Goal: Information Seeking & Learning: Find specific fact

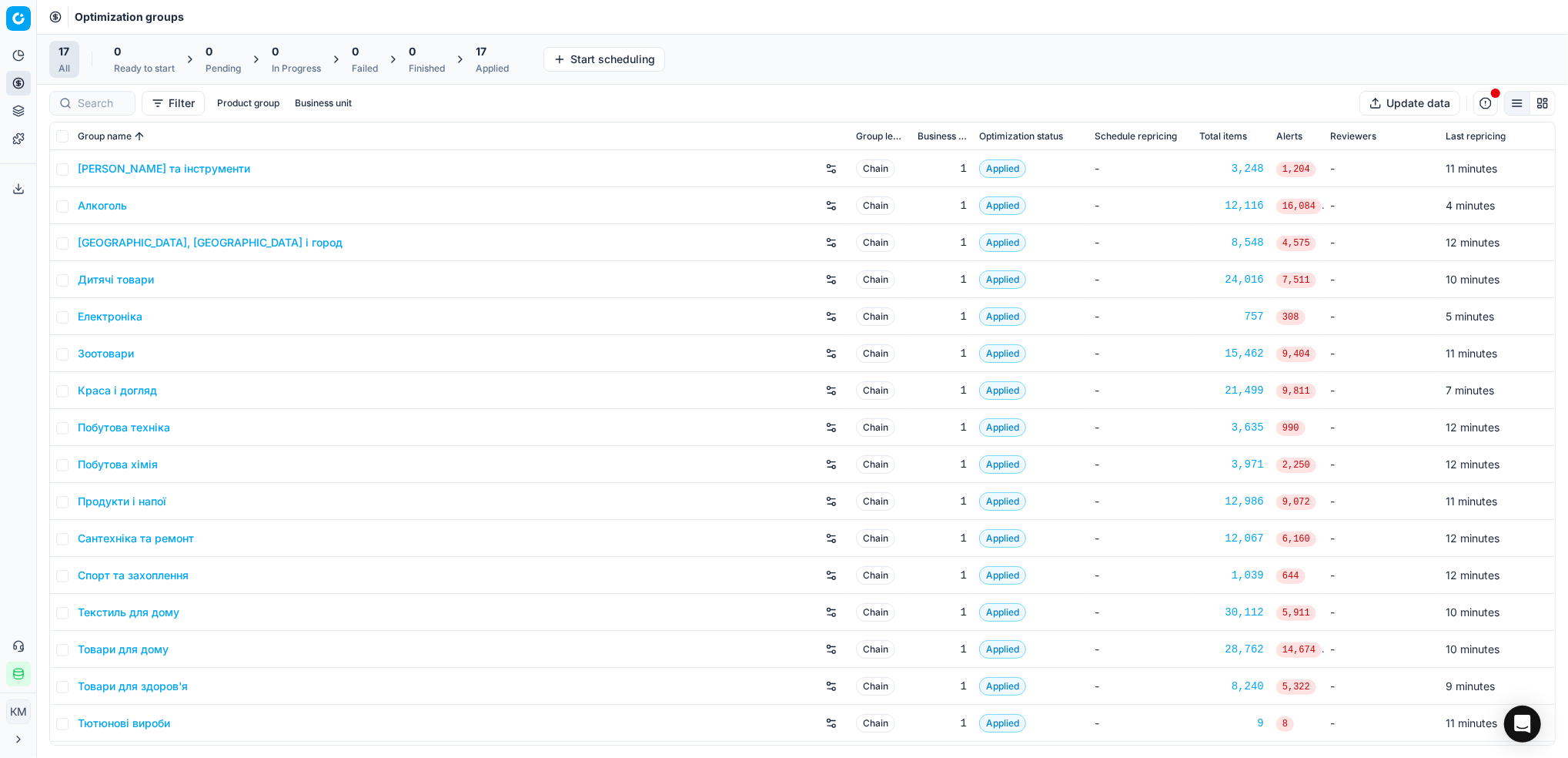
click at [150, 394] on link "Краса і догляд" at bounding box center [117, 390] width 79 height 16
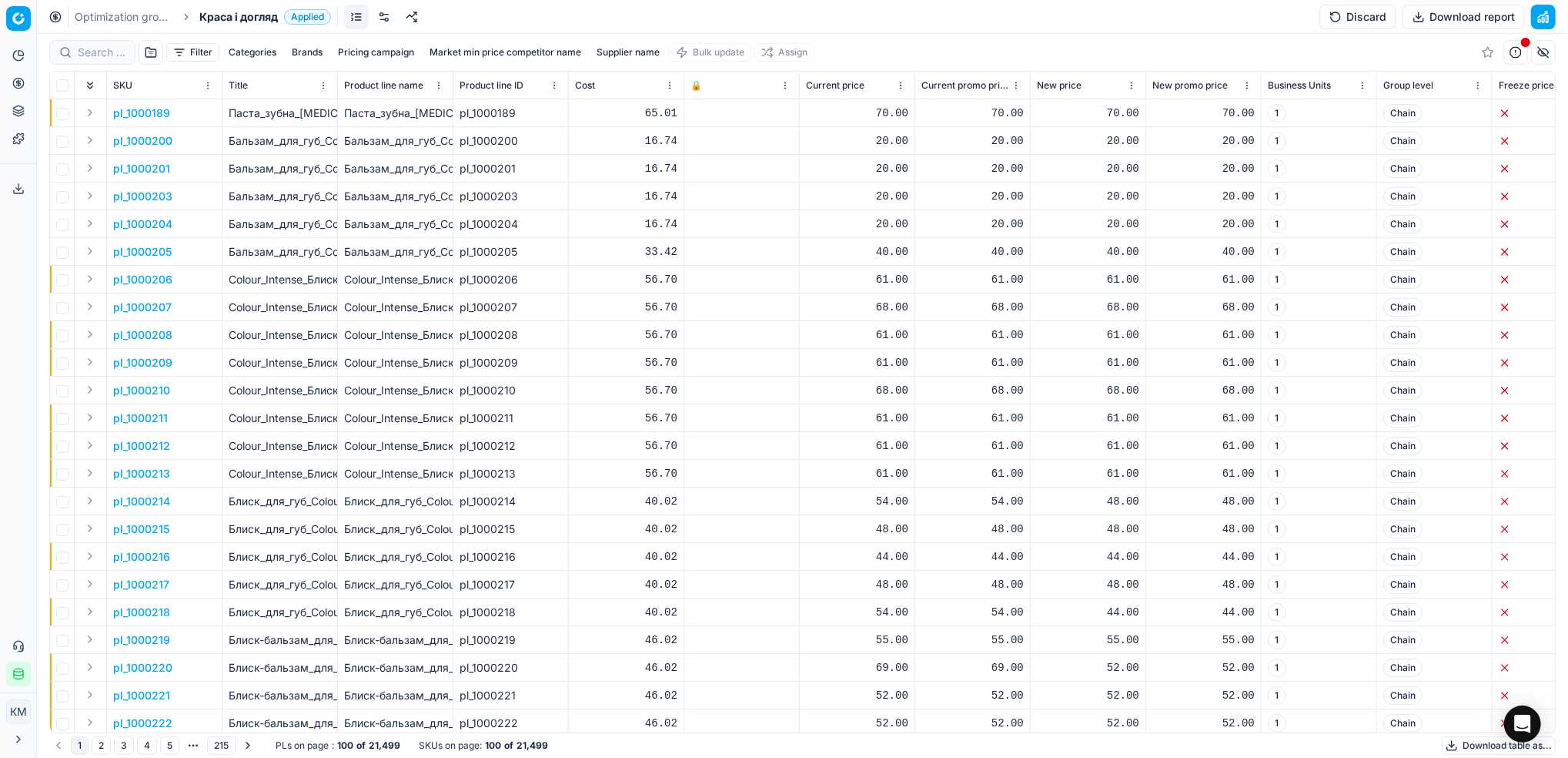
click at [310, 57] on button "Brands" at bounding box center [306, 52] width 43 height 18
type input "liste"
click at [197, 109] on input "Suggestions" at bounding box center [201, 109] width 13 height 13
checkbox input "true"
click at [397, 144] on button "Apply" at bounding box center [402, 143] width 37 height 18
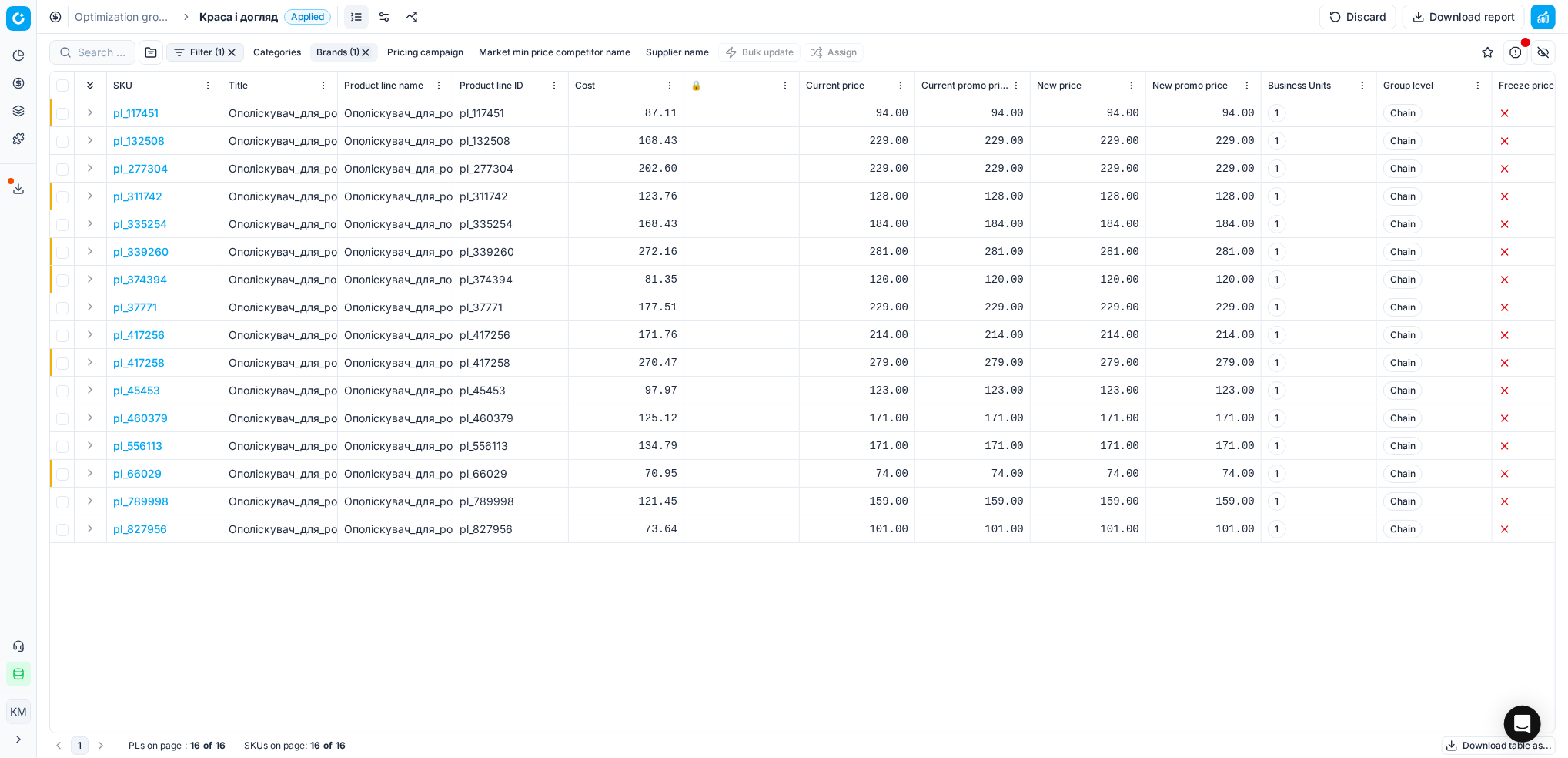
click at [1470, 746] on button "Download table as..." at bounding box center [1499, 745] width 114 height 18
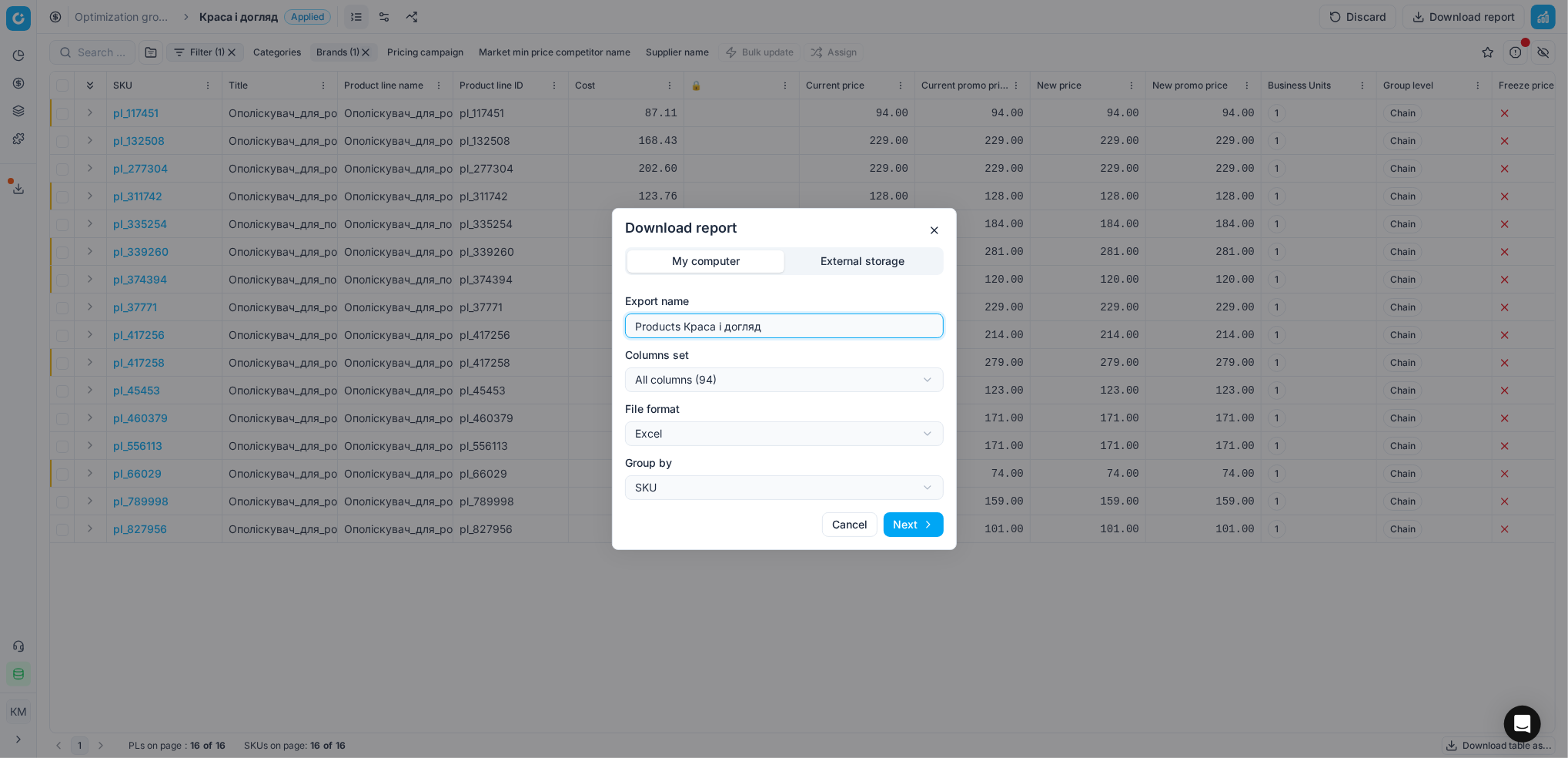
drag, startPoint x: 798, startPoint y: 324, endPoint x: 589, endPoint y: 325, distance: 209.0
click at [589, 325] on div "Download report My computer External storage Export name Products Краса і догля…" at bounding box center [784, 379] width 1568 height 758
type input "Listerine"
click at [920, 530] on button "Next" at bounding box center [914, 524] width 60 height 25
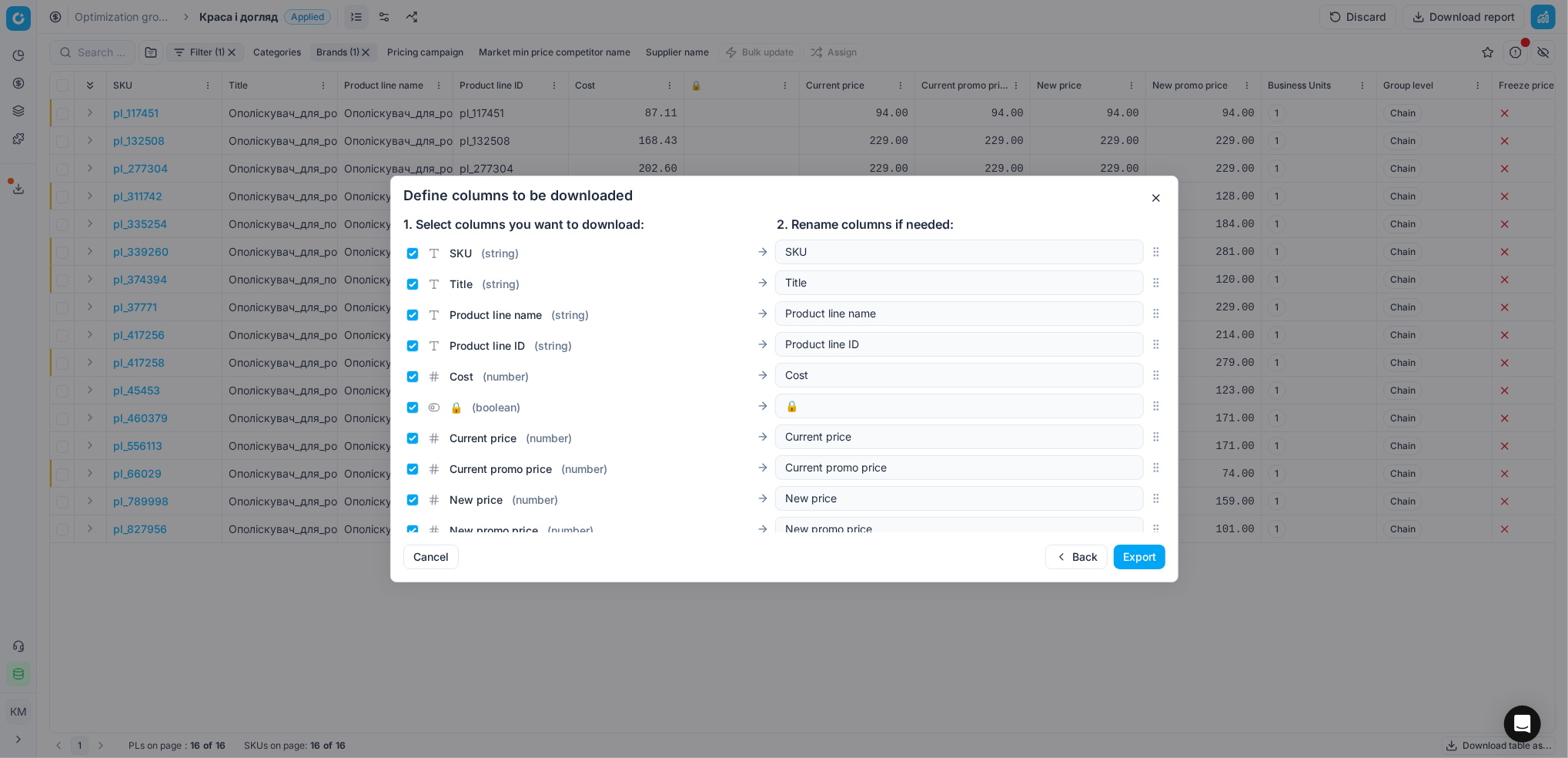
click at [1149, 553] on button "Export" at bounding box center [1140, 556] width 52 height 25
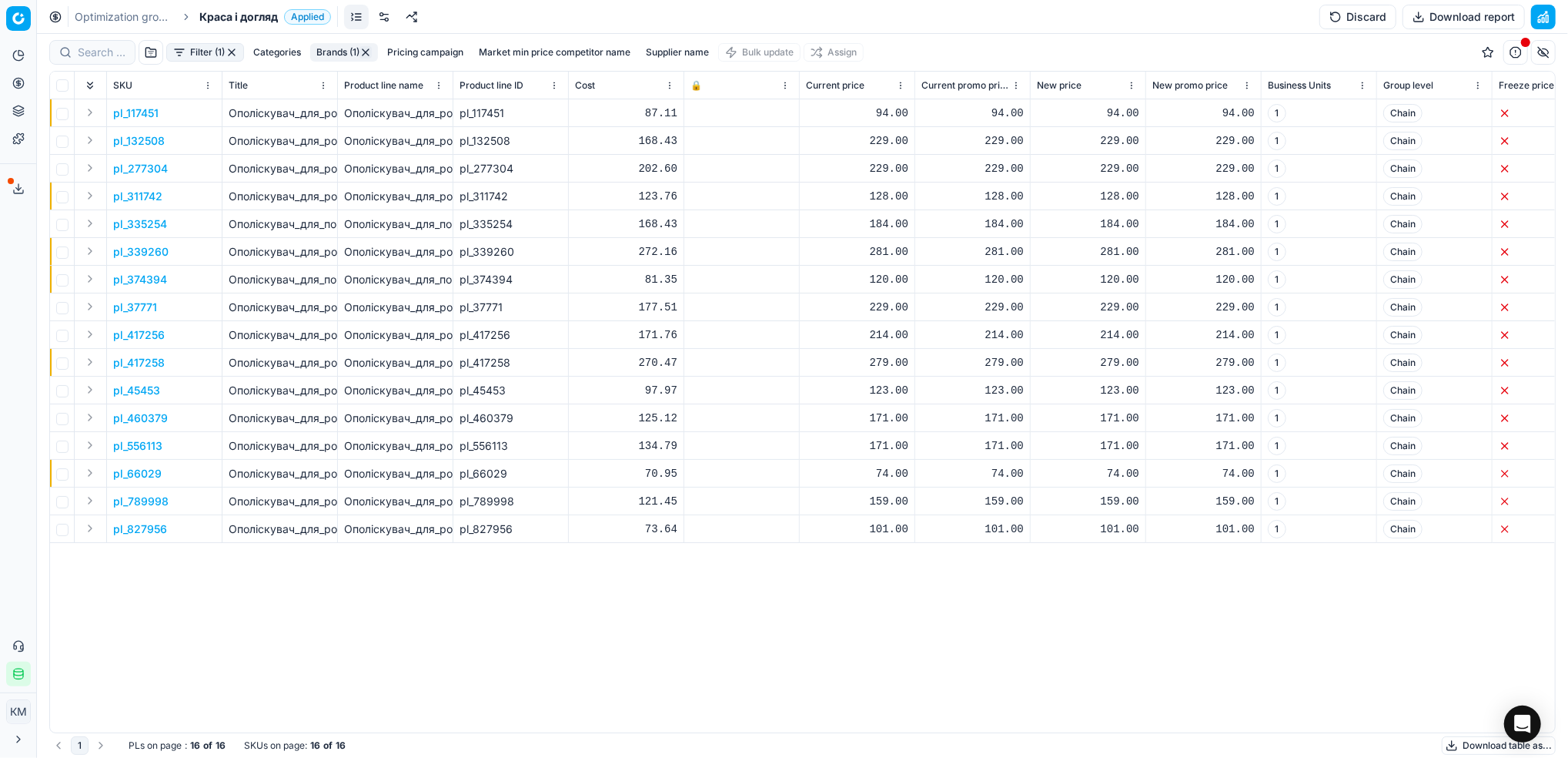
click at [146, 23] on link "Optimization groups" at bounding box center [124, 16] width 98 height 16
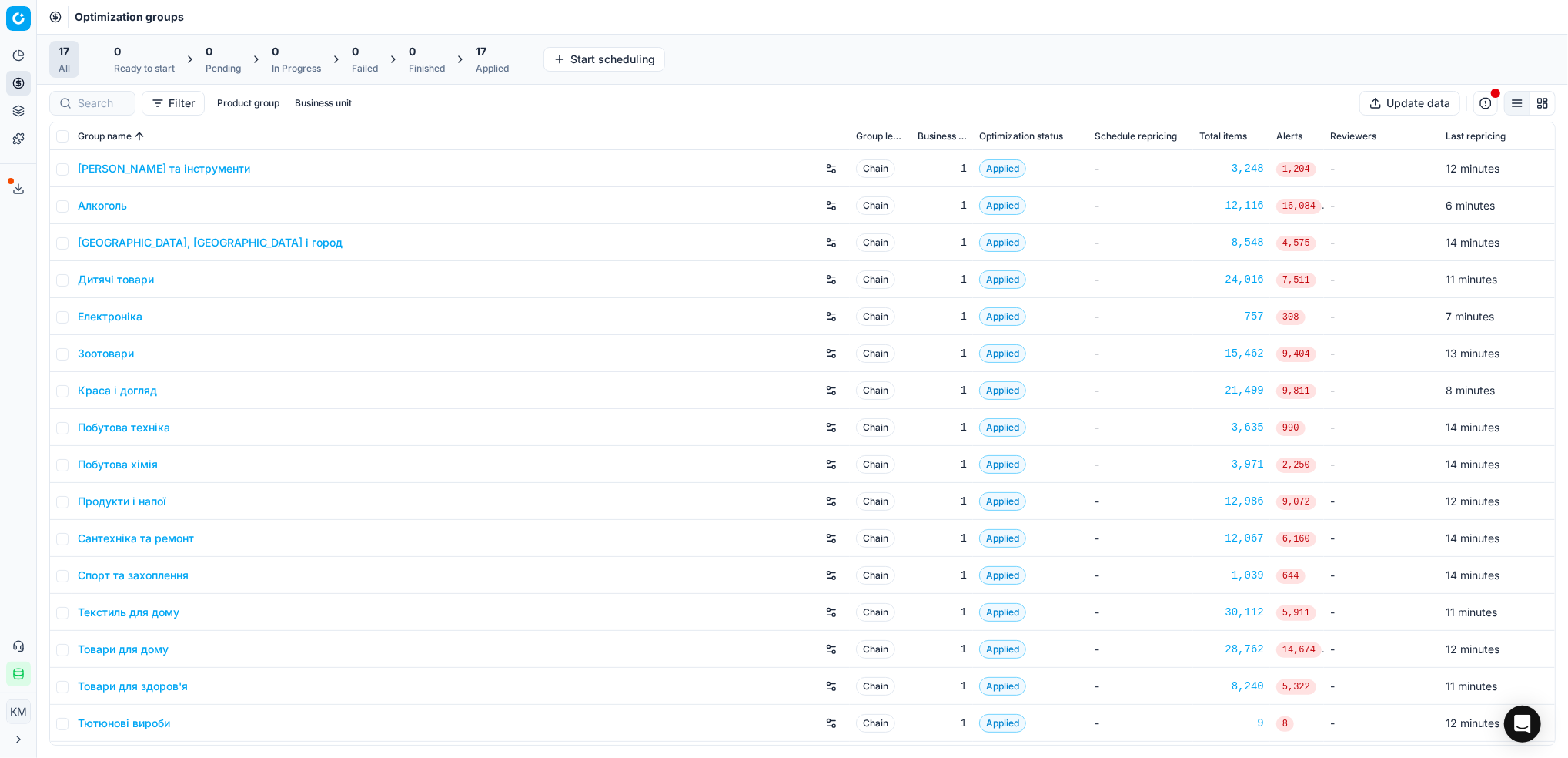
click at [133, 284] on link "Дитячі товари" at bounding box center [116, 279] width 77 height 16
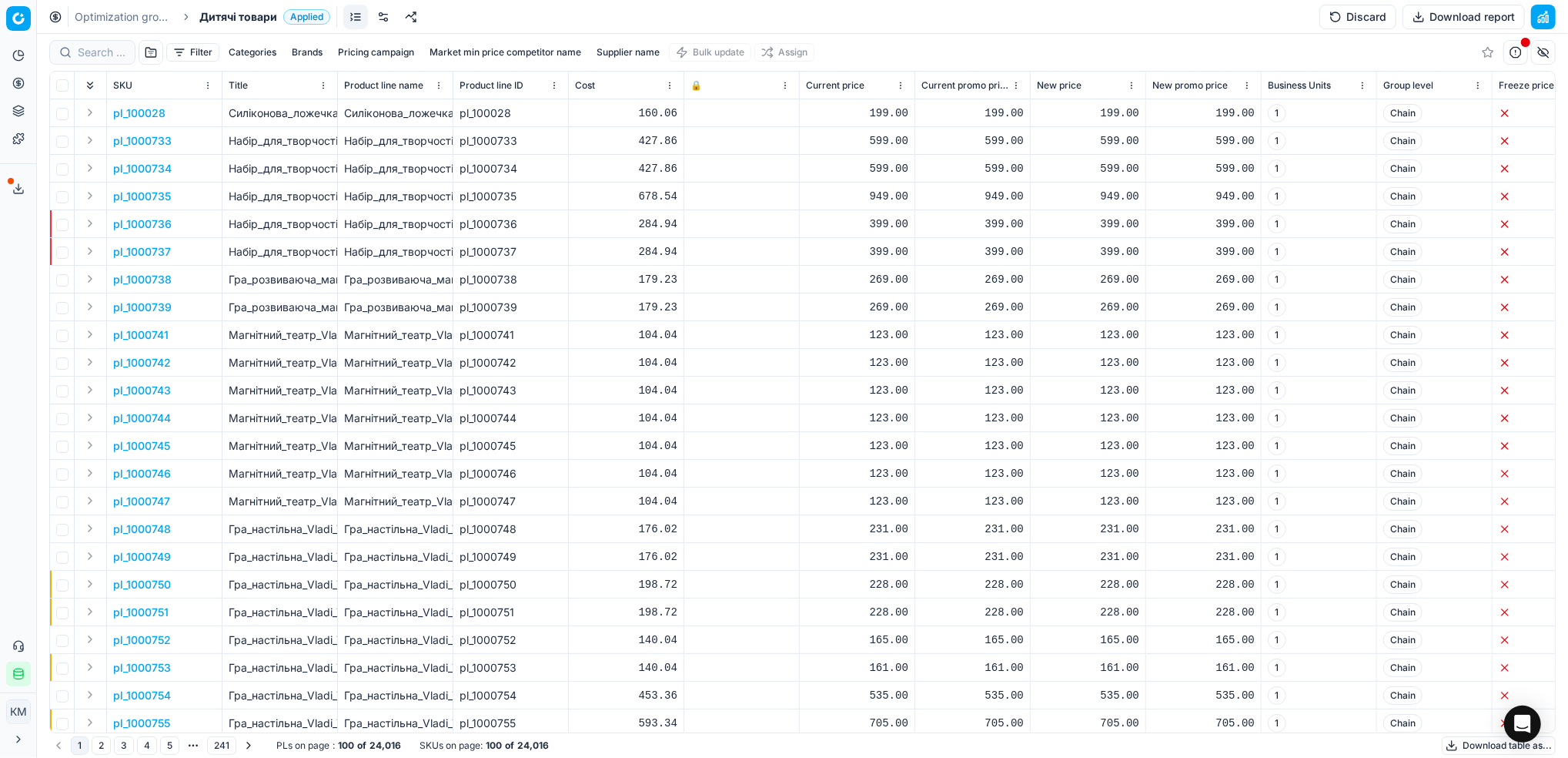
drag, startPoint x: 412, startPoint y: 112, endPoint x: 459, endPoint y: 181, distance: 83.5
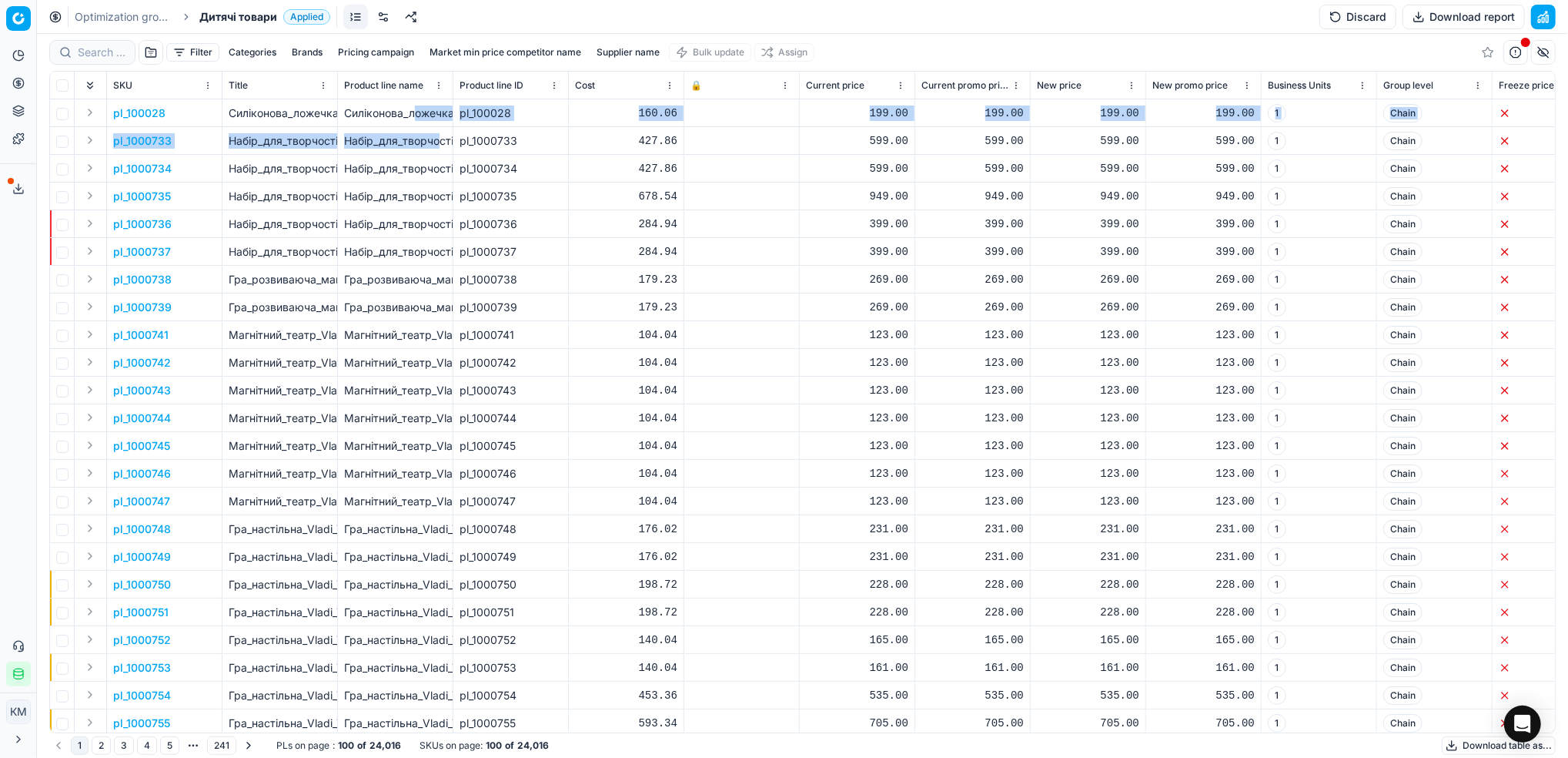
drag, startPoint x: 459, startPoint y: 181, endPoint x: 310, endPoint y: 51, distance: 197.7
click at [310, 51] on button "Brands" at bounding box center [306, 52] width 43 height 18
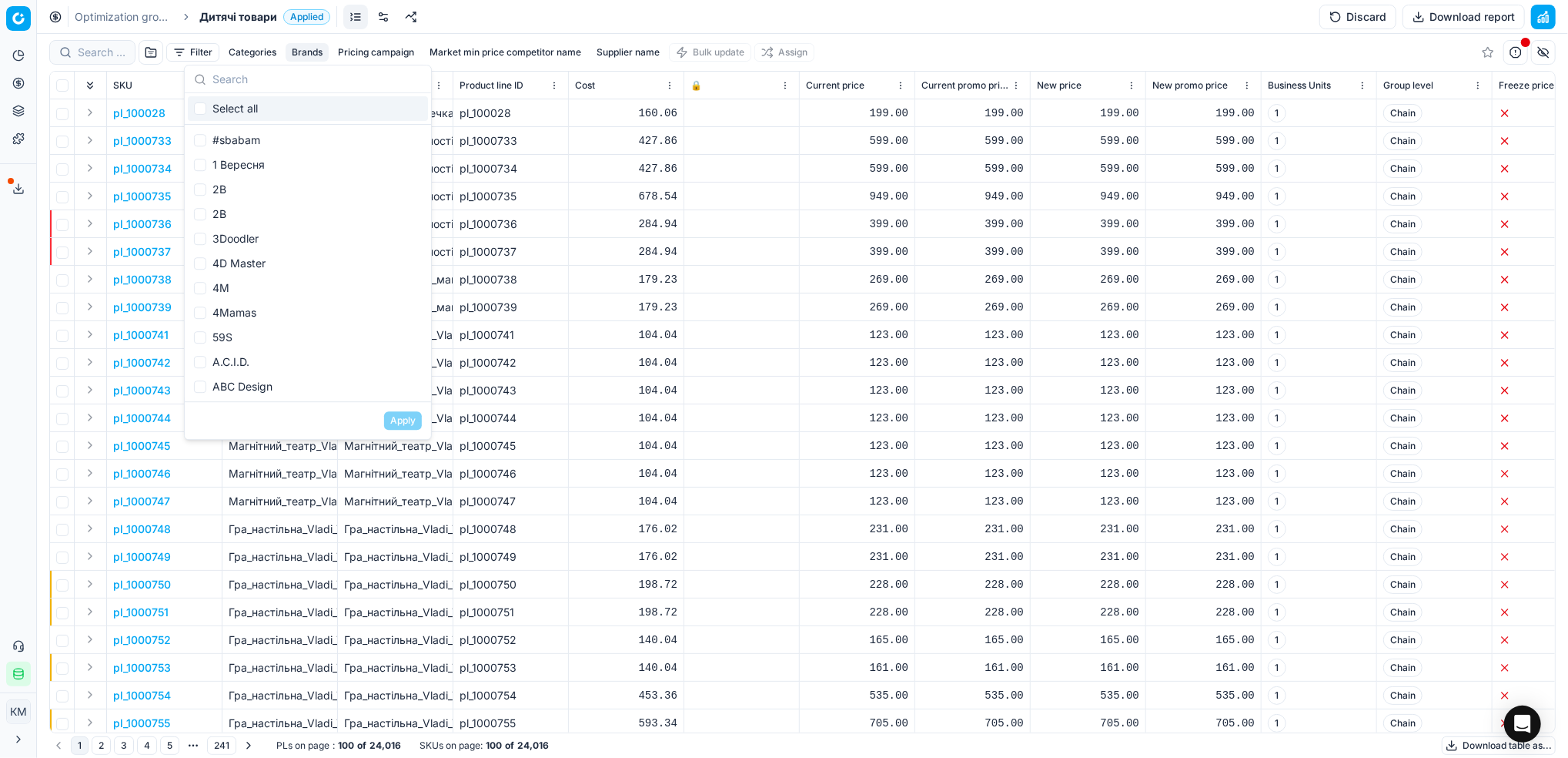
click at [288, 84] on input "text" at bounding box center [317, 79] width 210 height 31
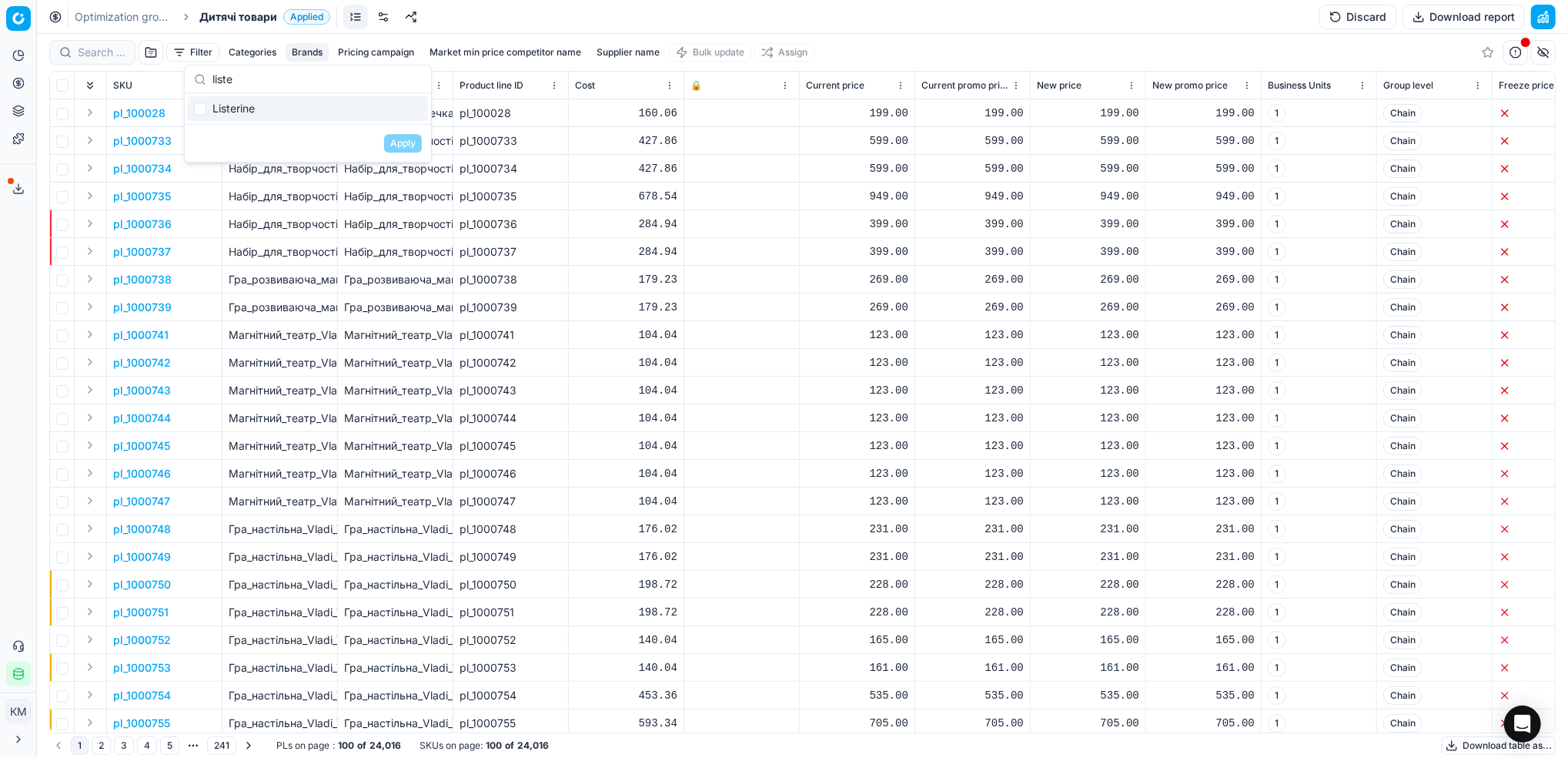
type input "liste"
click at [208, 112] on div "Listerine" at bounding box center [308, 109] width 241 height 25
checkbox input "true"
click at [397, 133] on div "Apply" at bounding box center [308, 142] width 246 height 37
click at [397, 137] on button "Apply" at bounding box center [402, 143] width 37 height 18
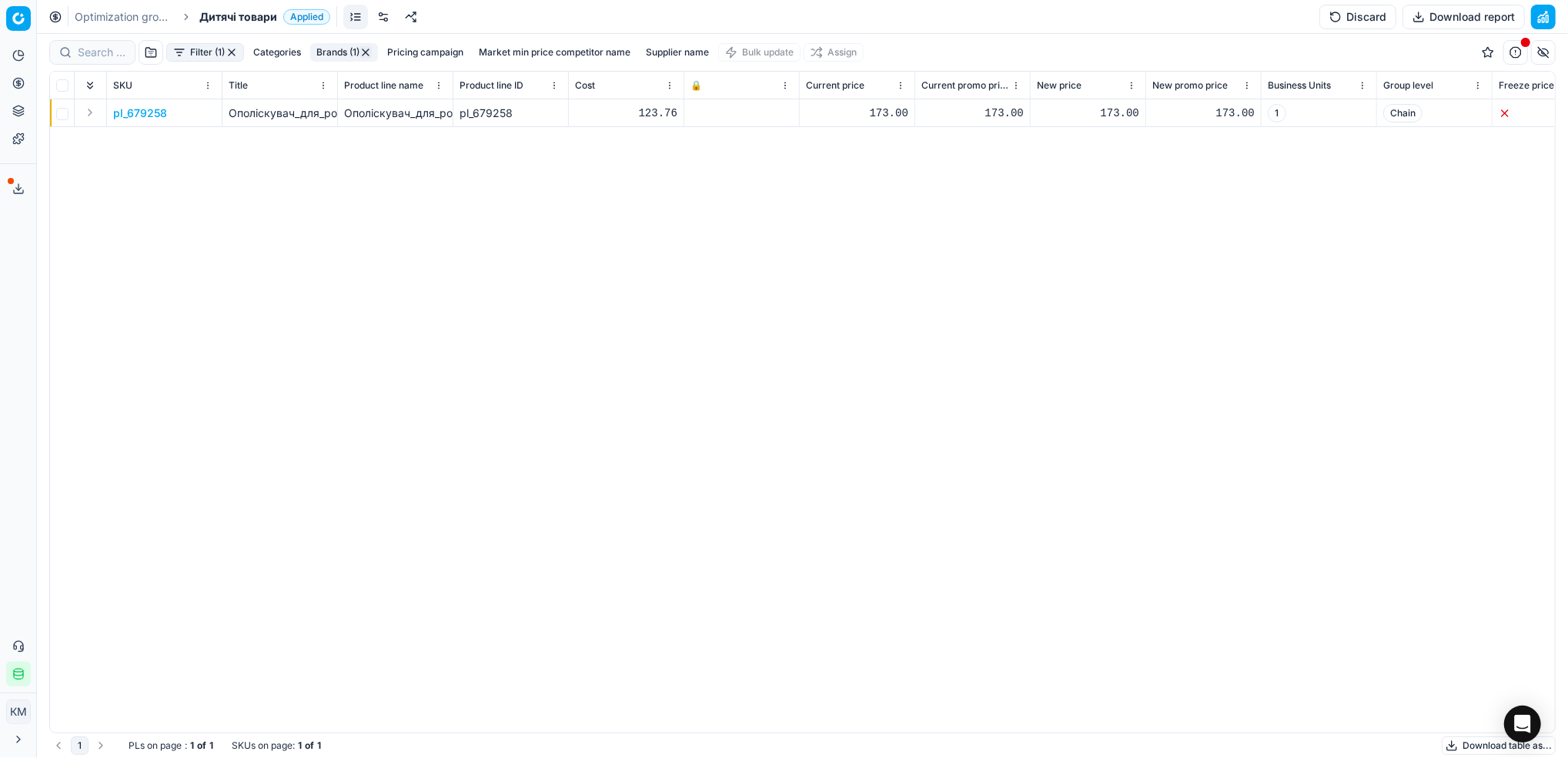
click at [25, 196] on button "Export service" at bounding box center [18, 188] width 25 height 25
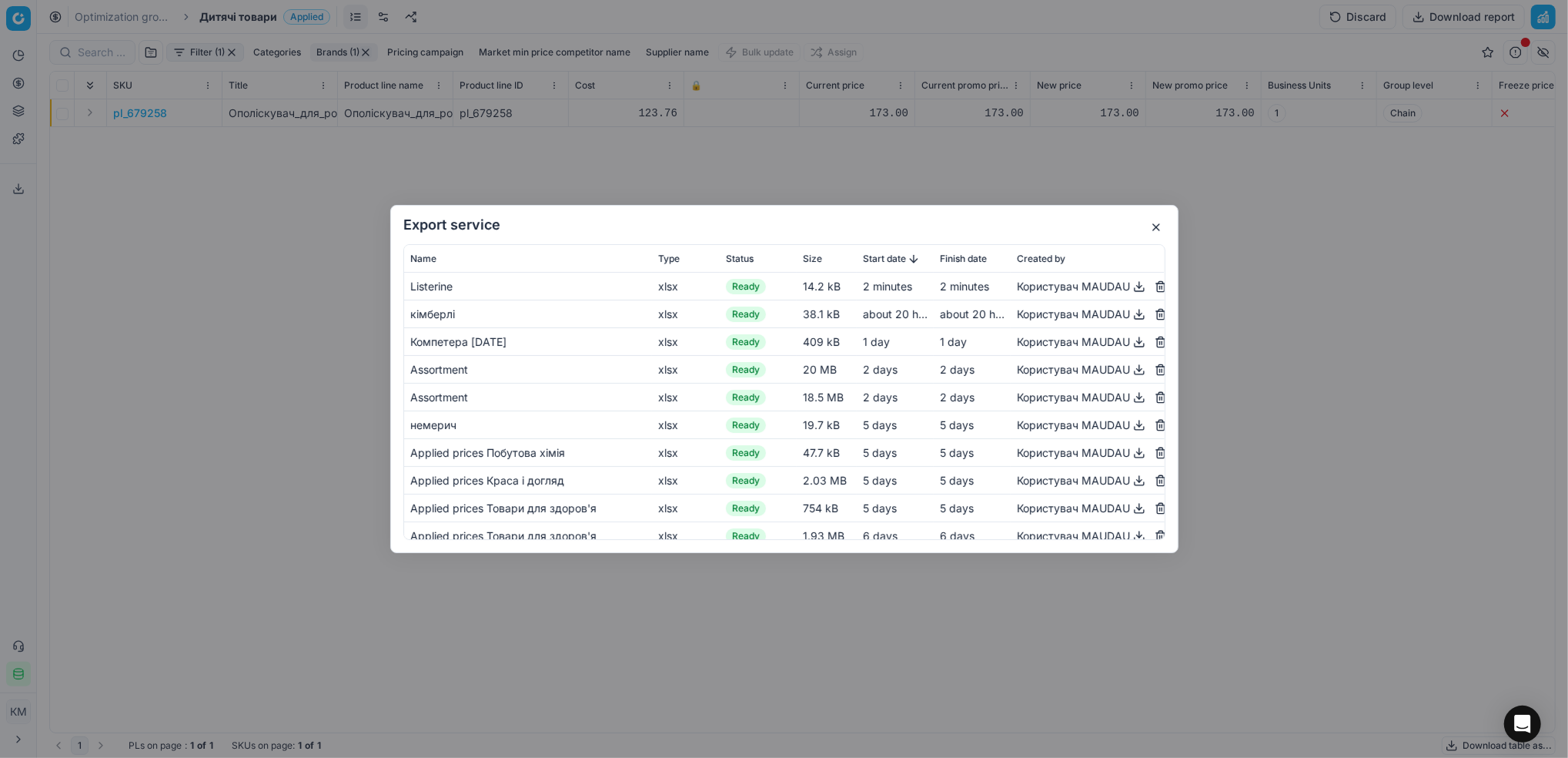
click at [1130, 285] on button "button" at bounding box center [1140, 286] width 18 height 18
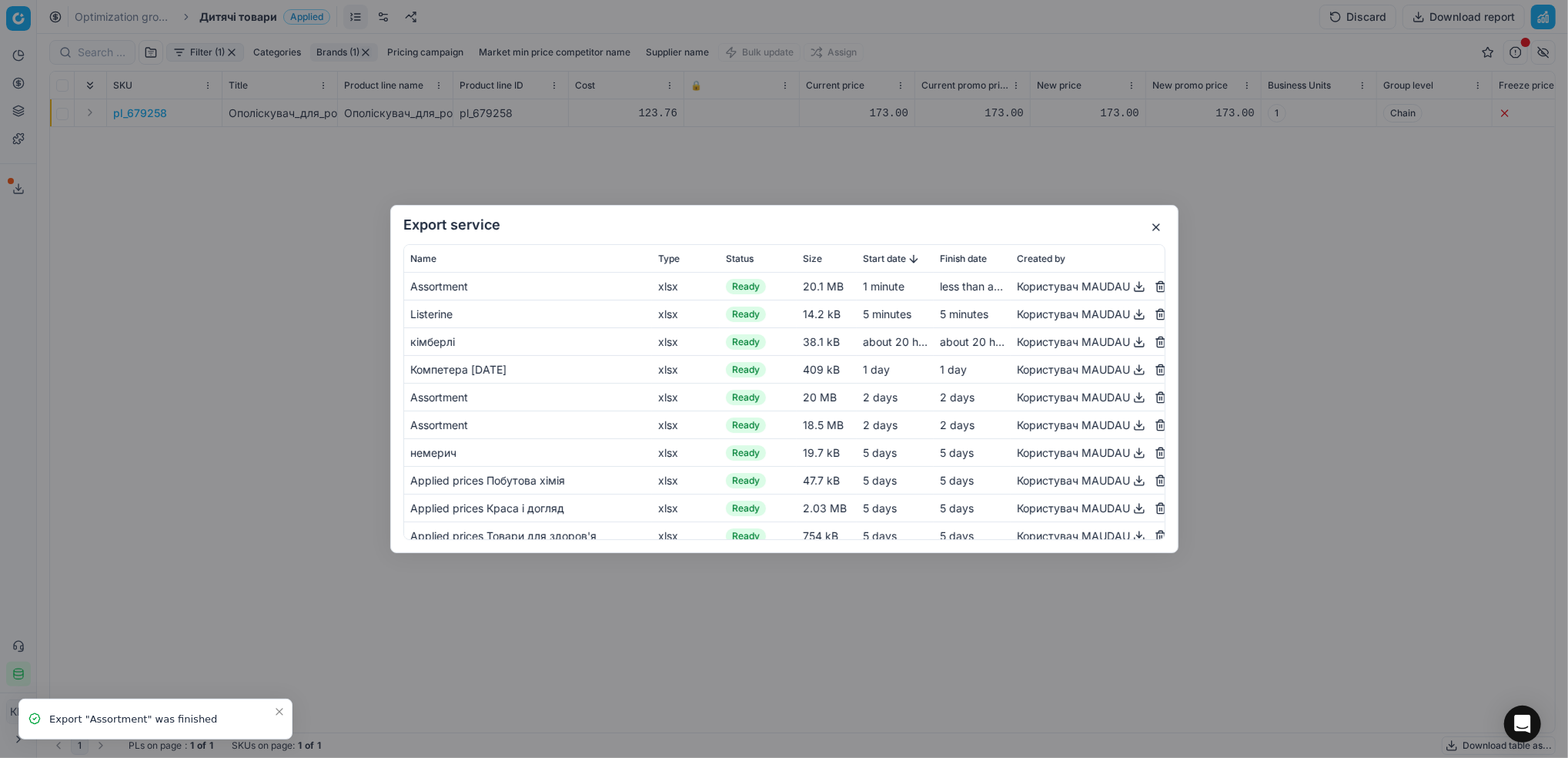
click at [1151, 231] on button "button" at bounding box center [1156, 227] width 18 height 18
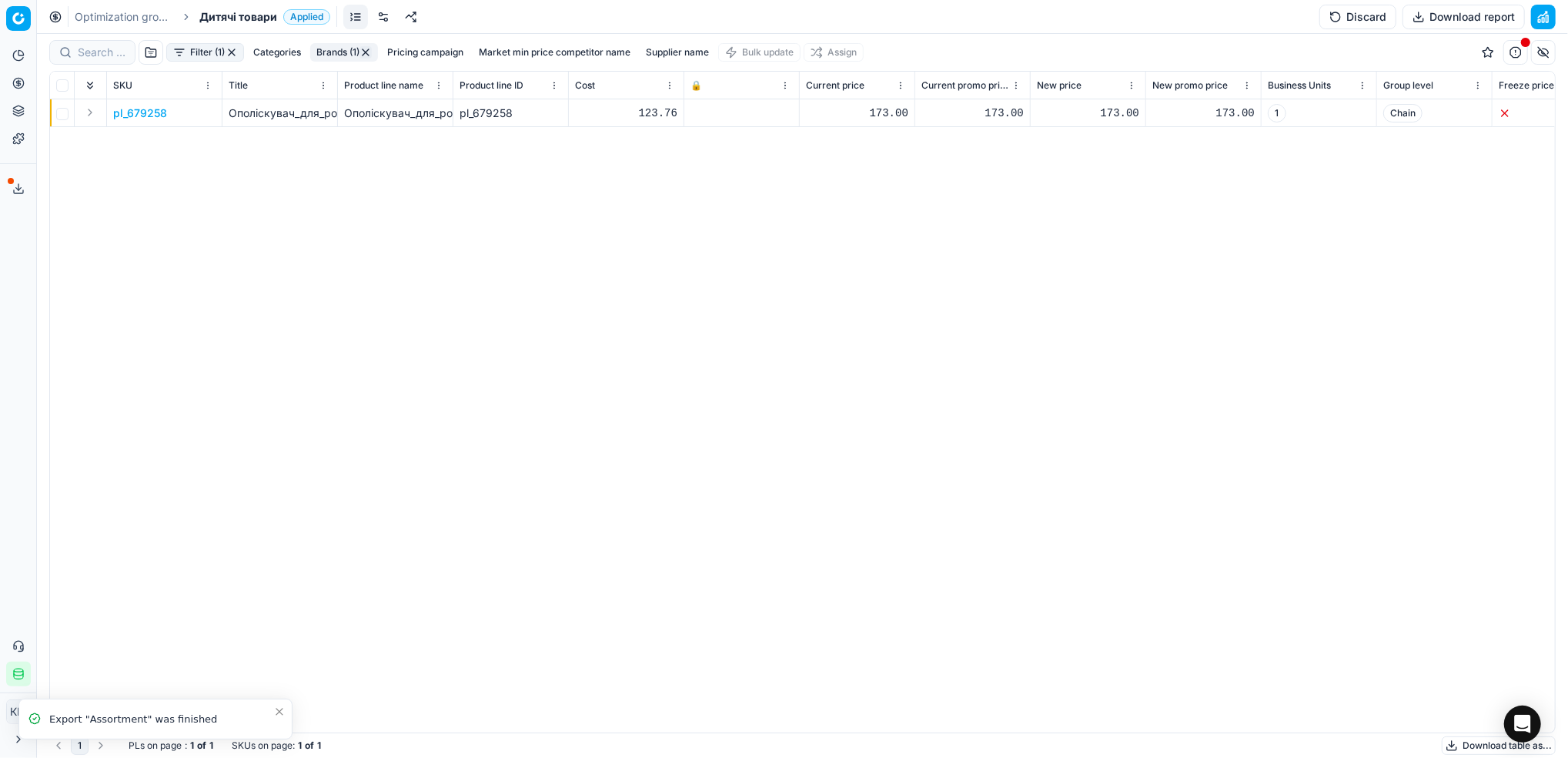
click at [132, 14] on link "Optimization groups" at bounding box center [124, 16] width 98 height 16
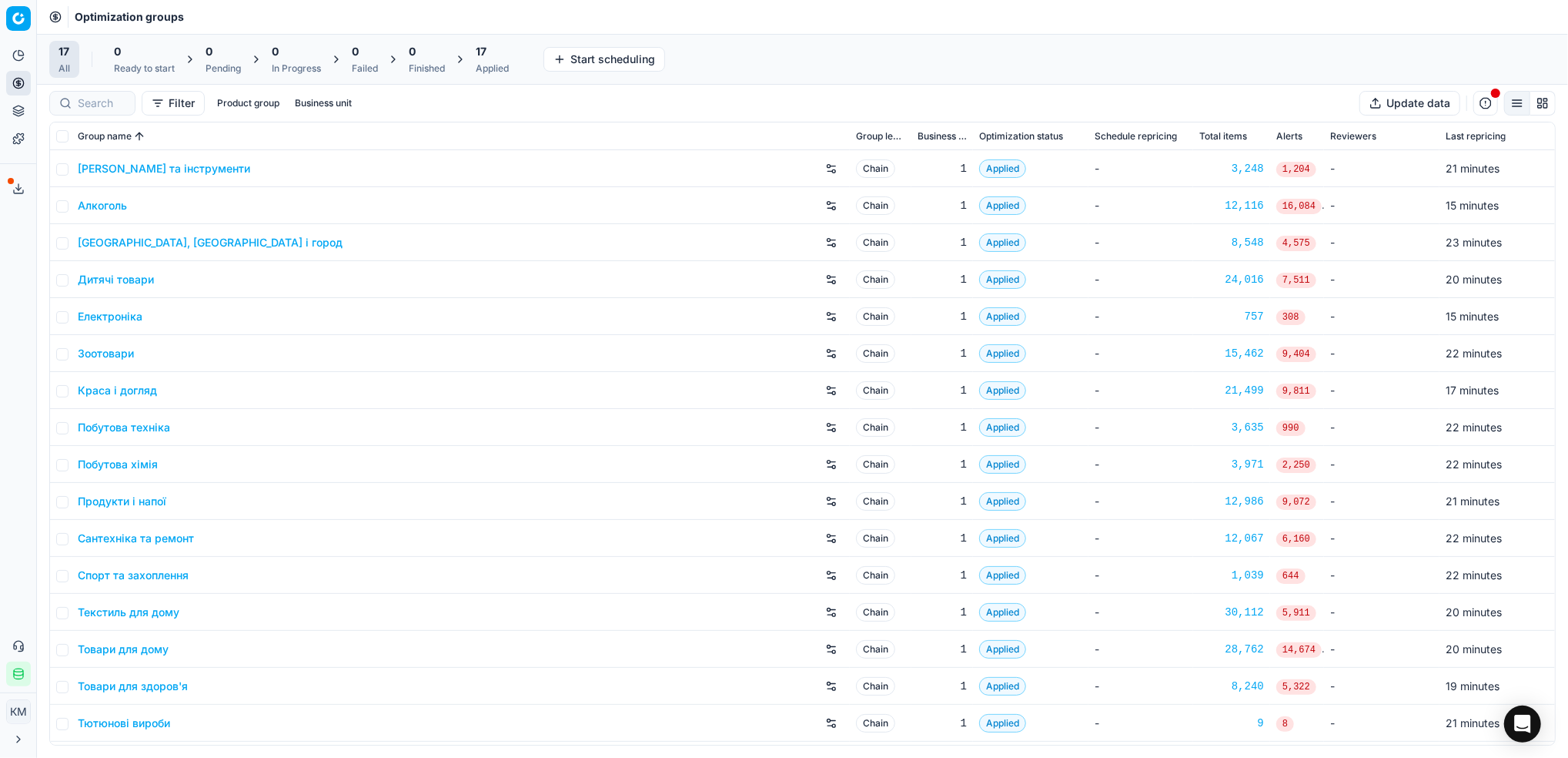
click at [115, 385] on link "Краса і догляд" at bounding box center [117, 390] width 79 height 16
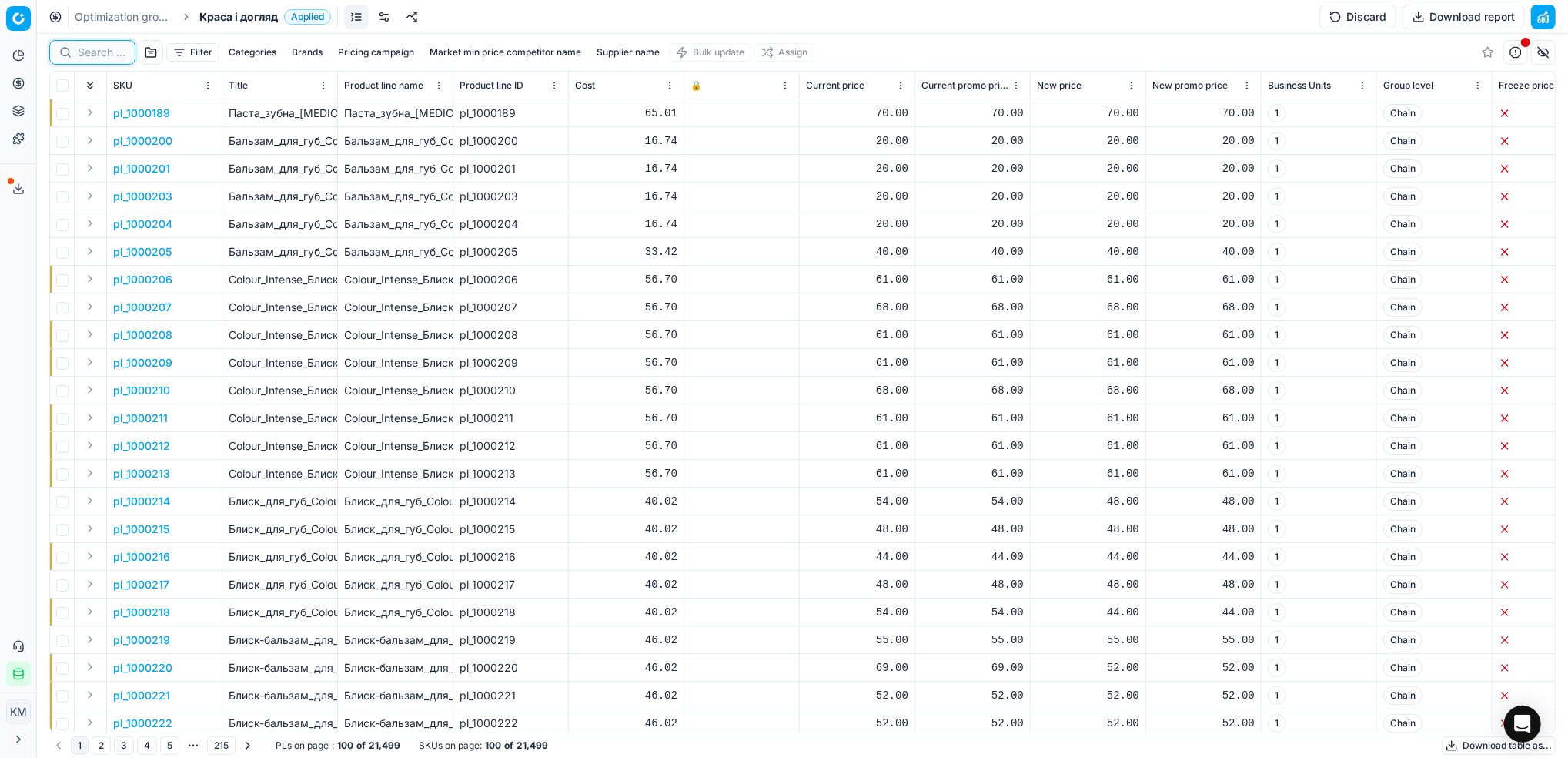
click at [106, 57] on input at bounding box center [101, 52] width 47 height 16
paste input "417258"
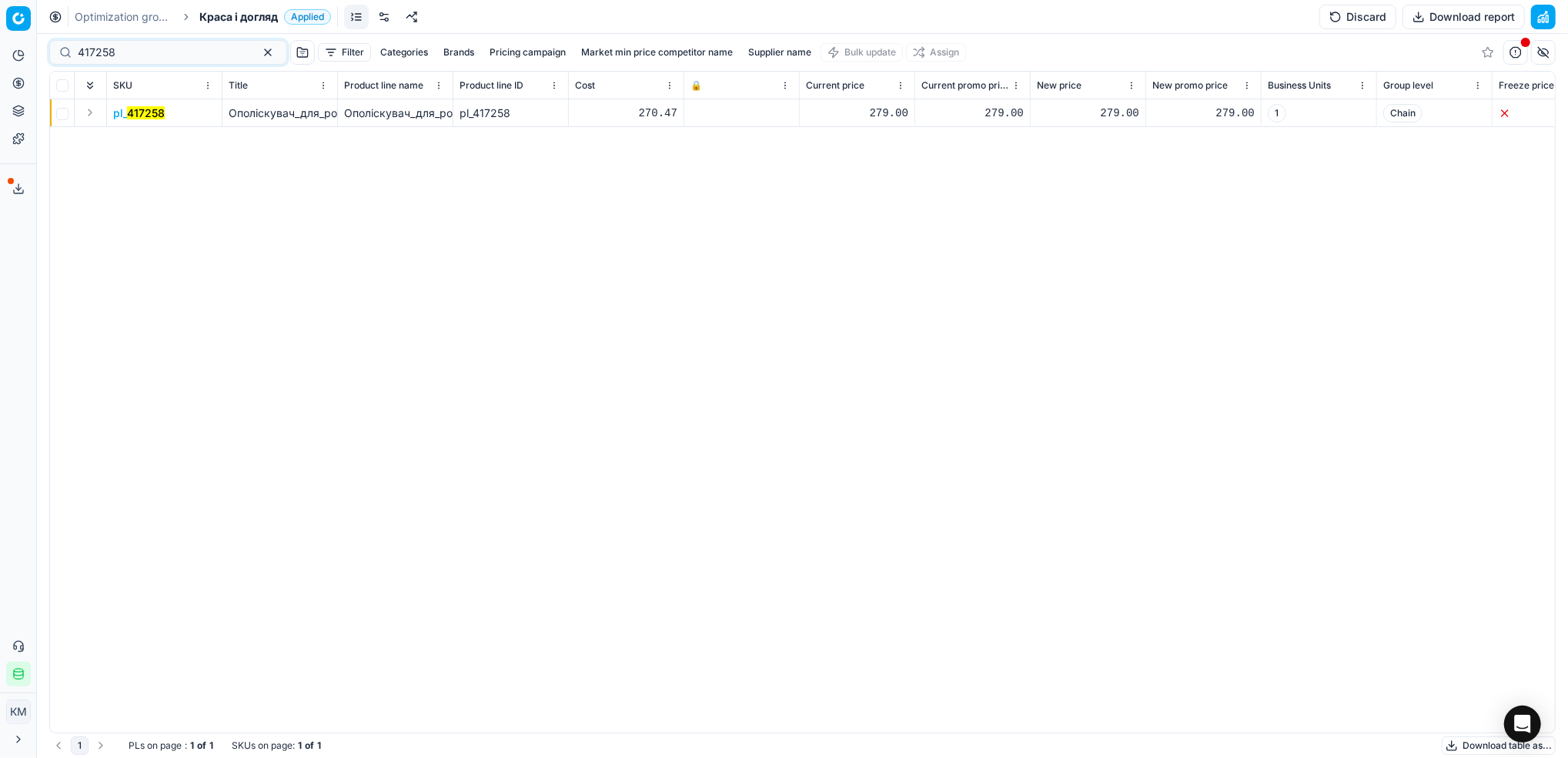
click at [144, 108] on mark "417258" at bounding box center [145, 113] width 37 height 13
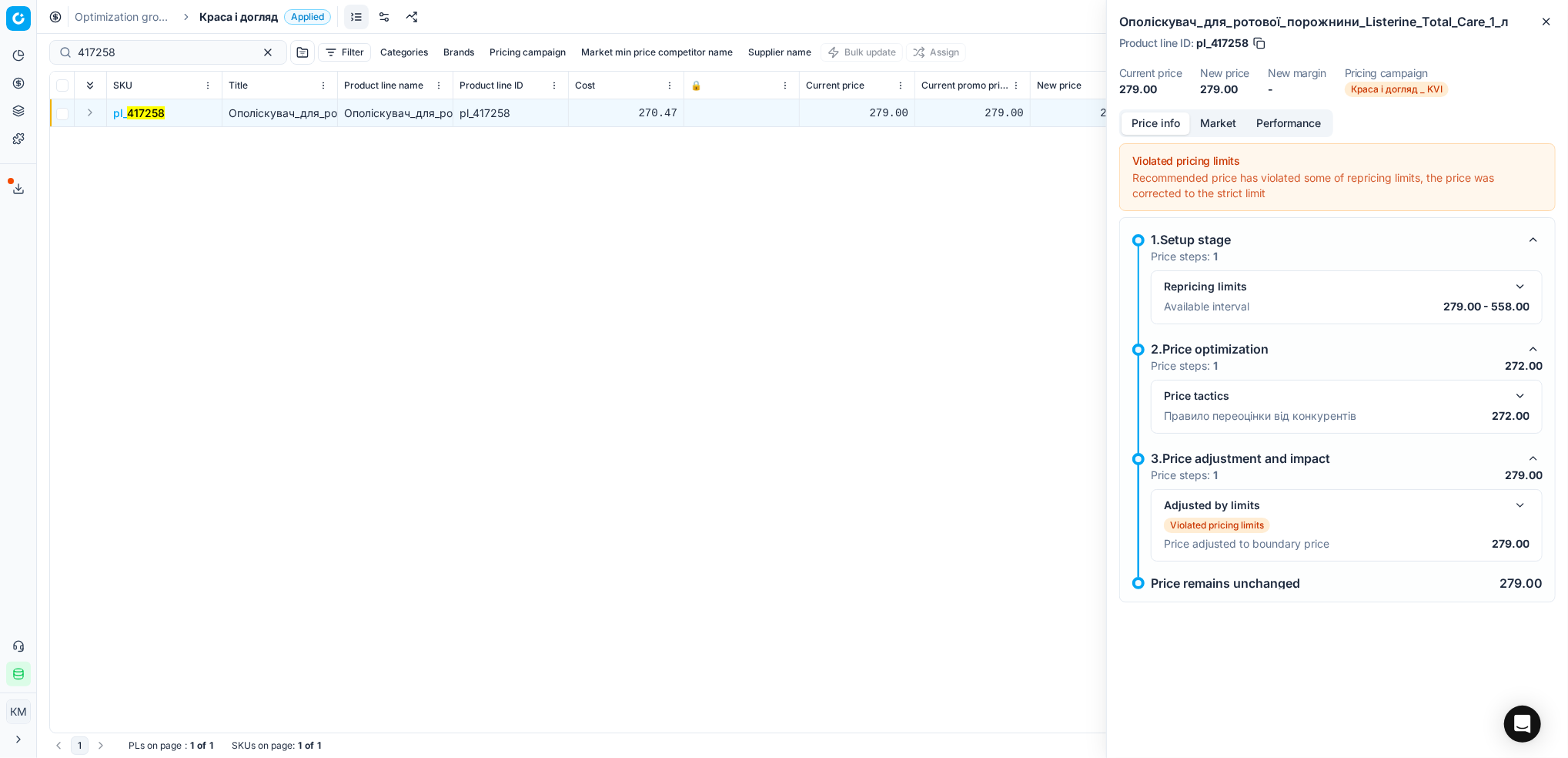
click at [1222, 117] on button "Market" at bounding box center [1219, 123] width 57 height 22
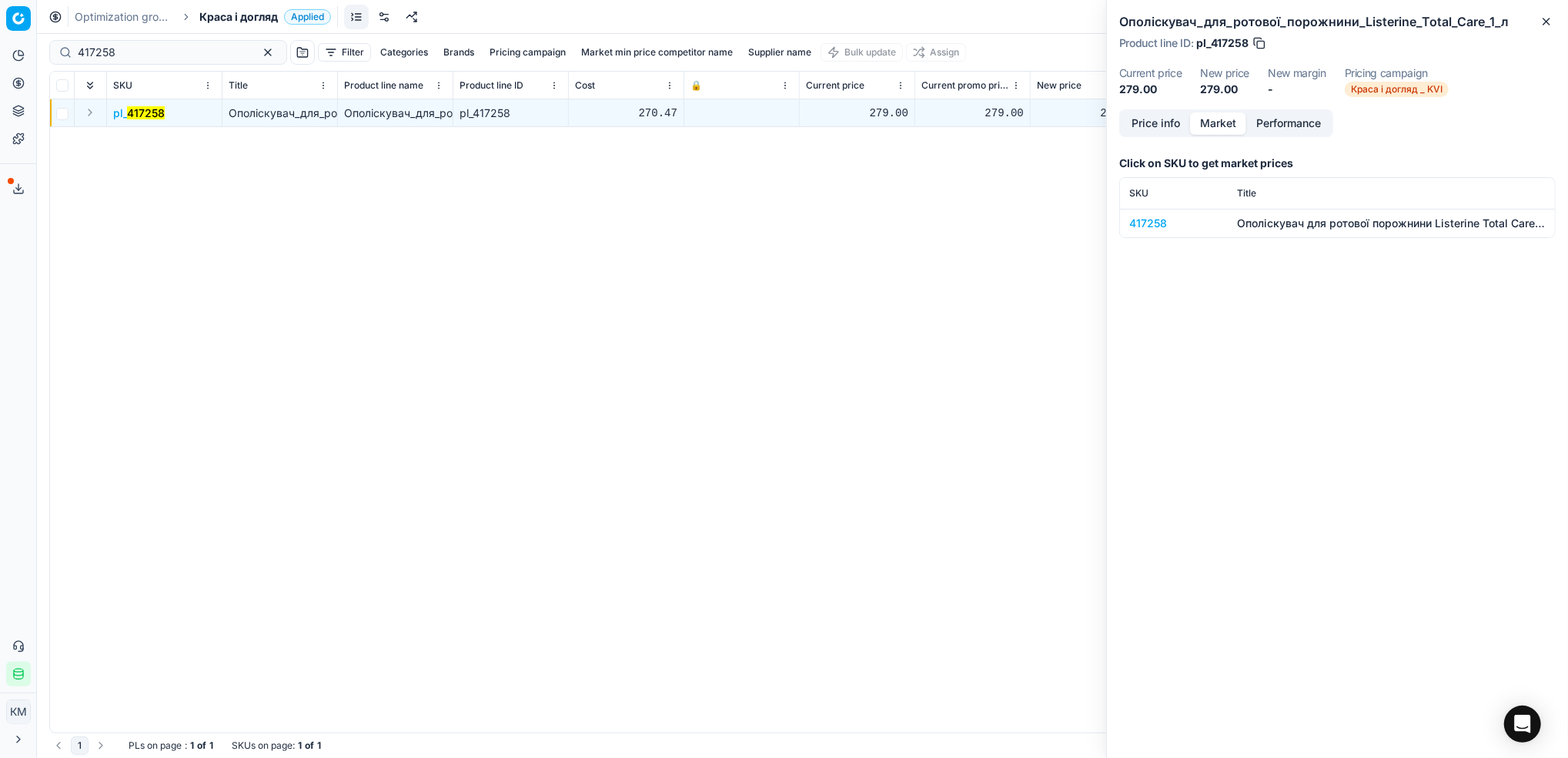
click at [1156, 215] on div "417258" at bounding box center [1174, 223] width 89 height 16
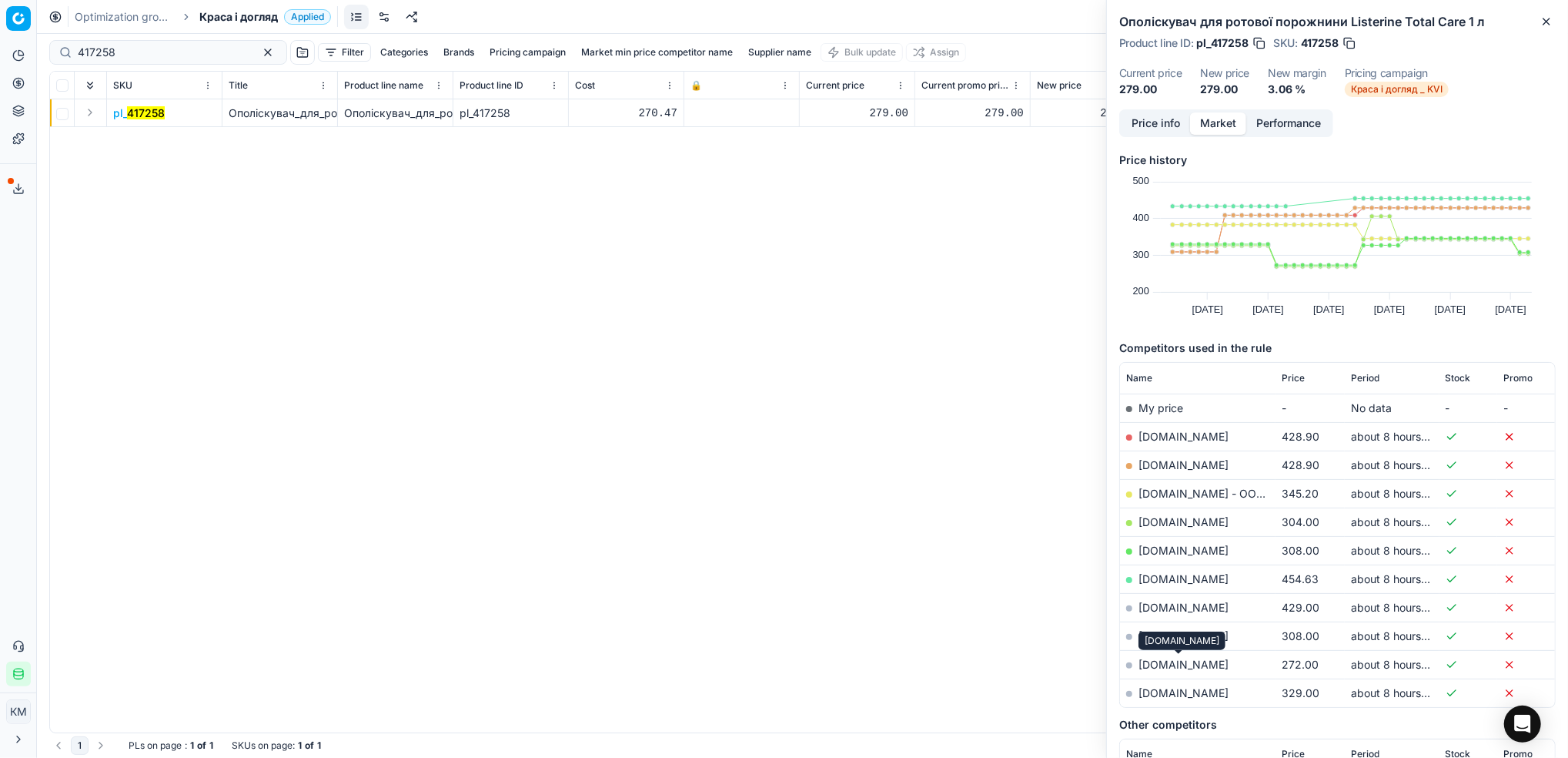
click at [1177, 661] on link "[DOMAIN_NAME]" at bounding box center [1183, 664] width 90 height 13
drag, startPoint x: 158, startPoint y: 57, endPoint x: 22, endPoint y: 51, distance: 136.1
click at [14, 56] on div "Pricing platform Analytics Pricing Product portfolio Templates Export service 7…" at bounding box center [784, 379] width 1568 height 758
paste input "339260"
click at [156, 119] on mark "339260" at bounding box center [148, 113] width 42 height 13
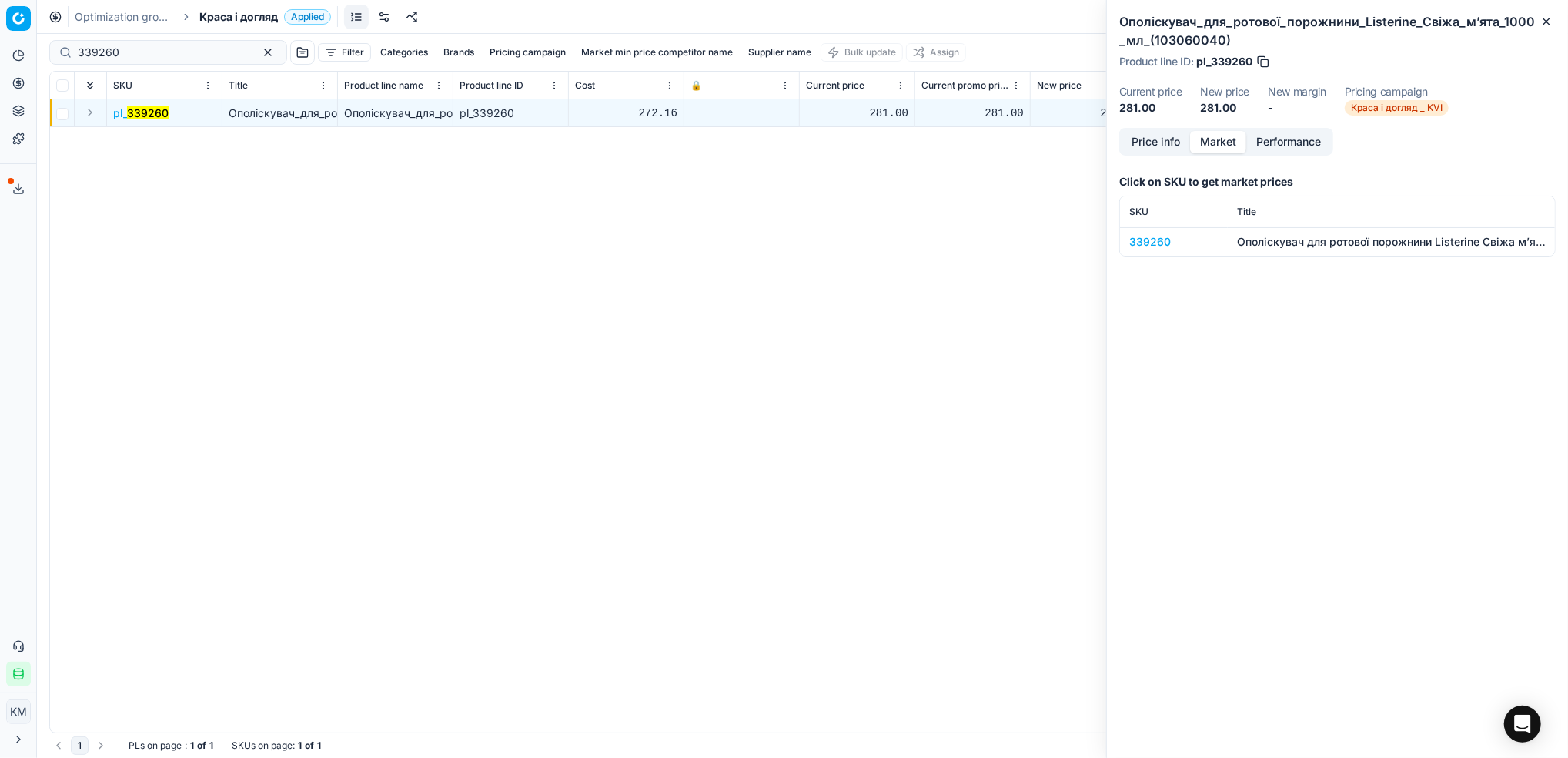
click at [1151, 235] on div "339260" at bounding box center [1174, 242] width 89 height 16
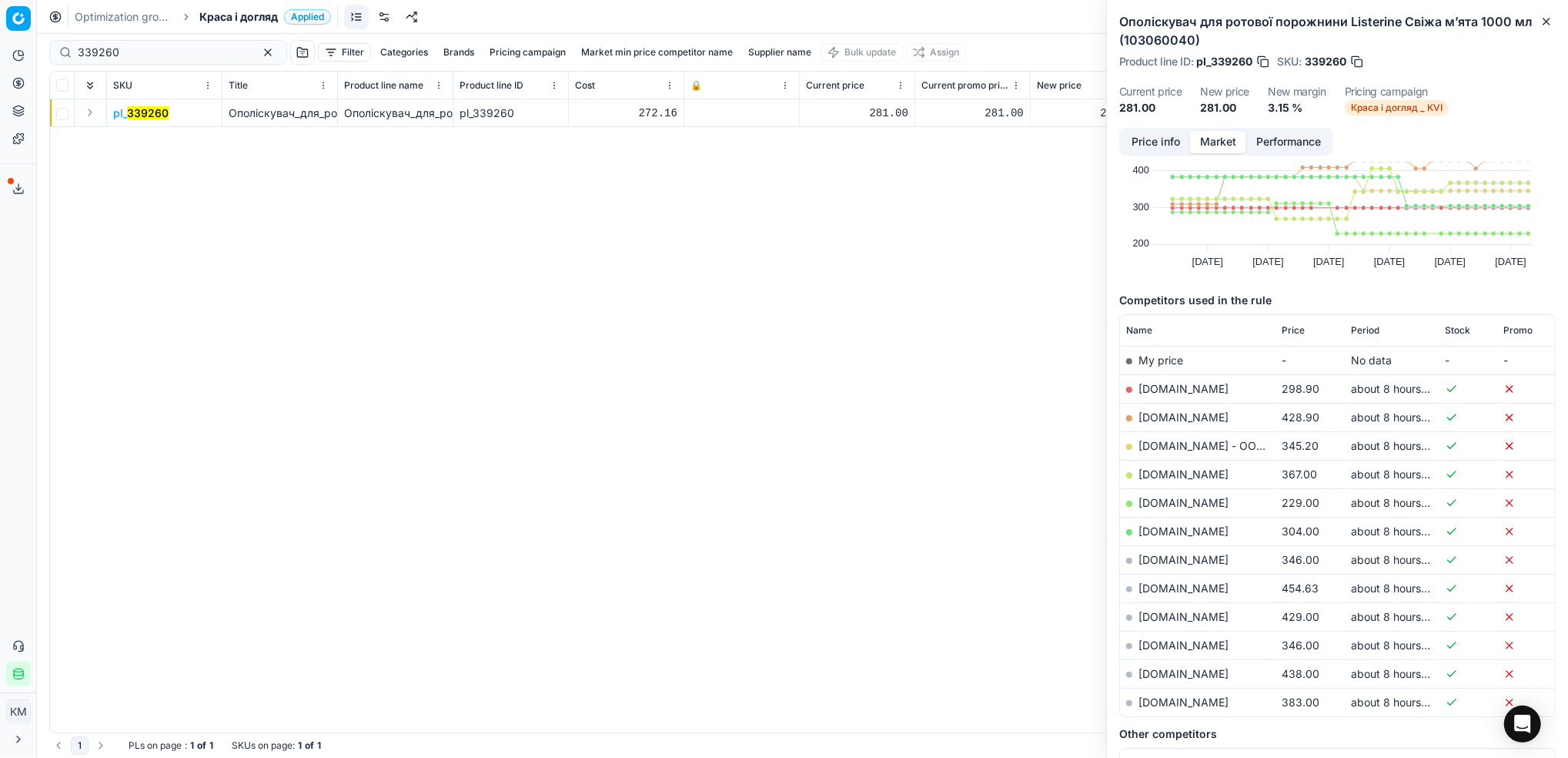
scroll to position [102, 0]
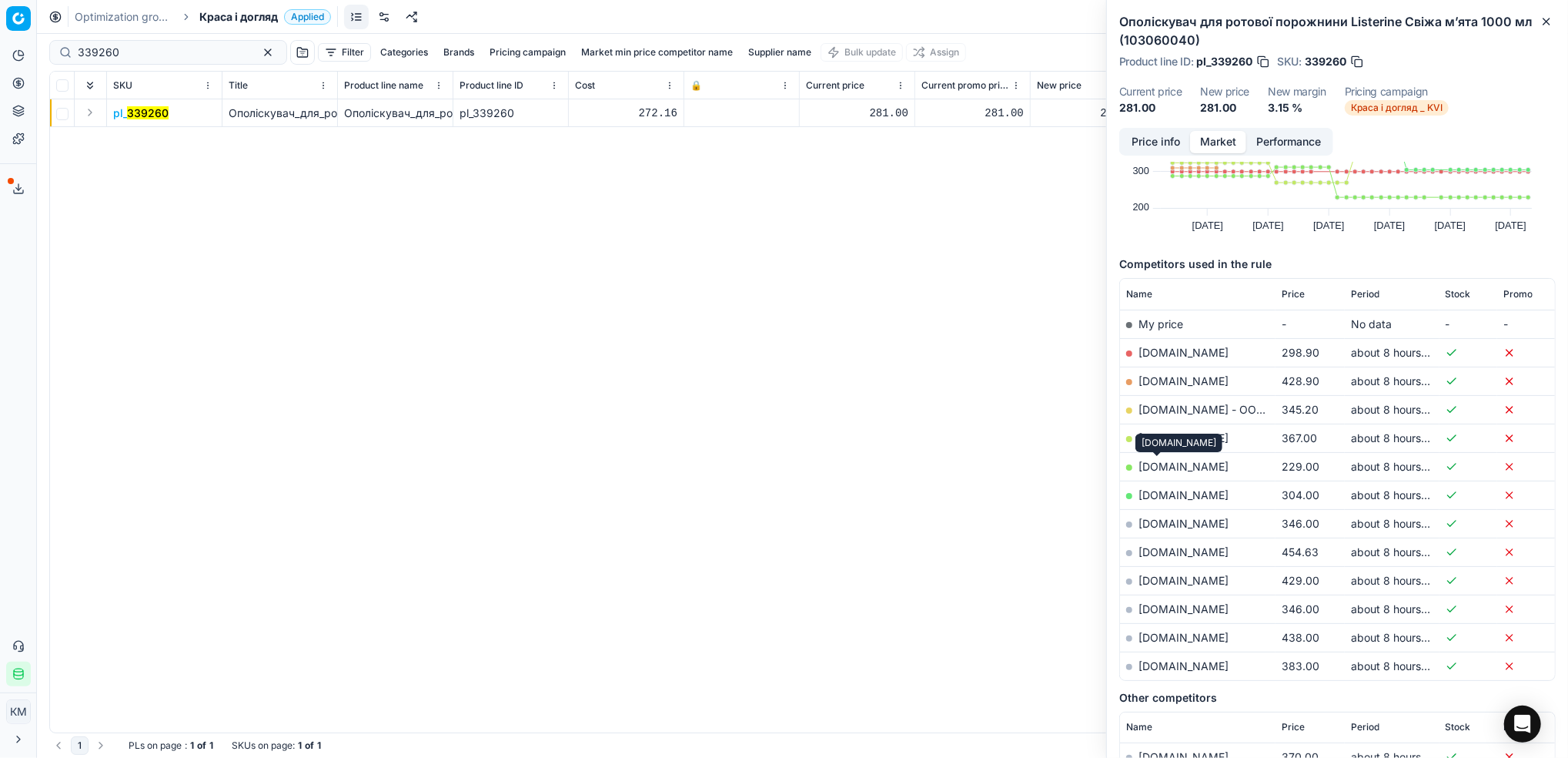
click at [1157, 465] on link "[DOMAIN_NAME]" at bounding box center [1183, 466] width 90 height 13
drag, startPoint x: 149, startPoint y: 44, endPoint x: 57, endPoint y: 38, distance: 92.2
click at [42, 38] on div "339260 Filter Categories Brands Pricing campaign Market min price competitor na…" at bounding box center [803, 396] width 1532 height 724
paste input "11742"
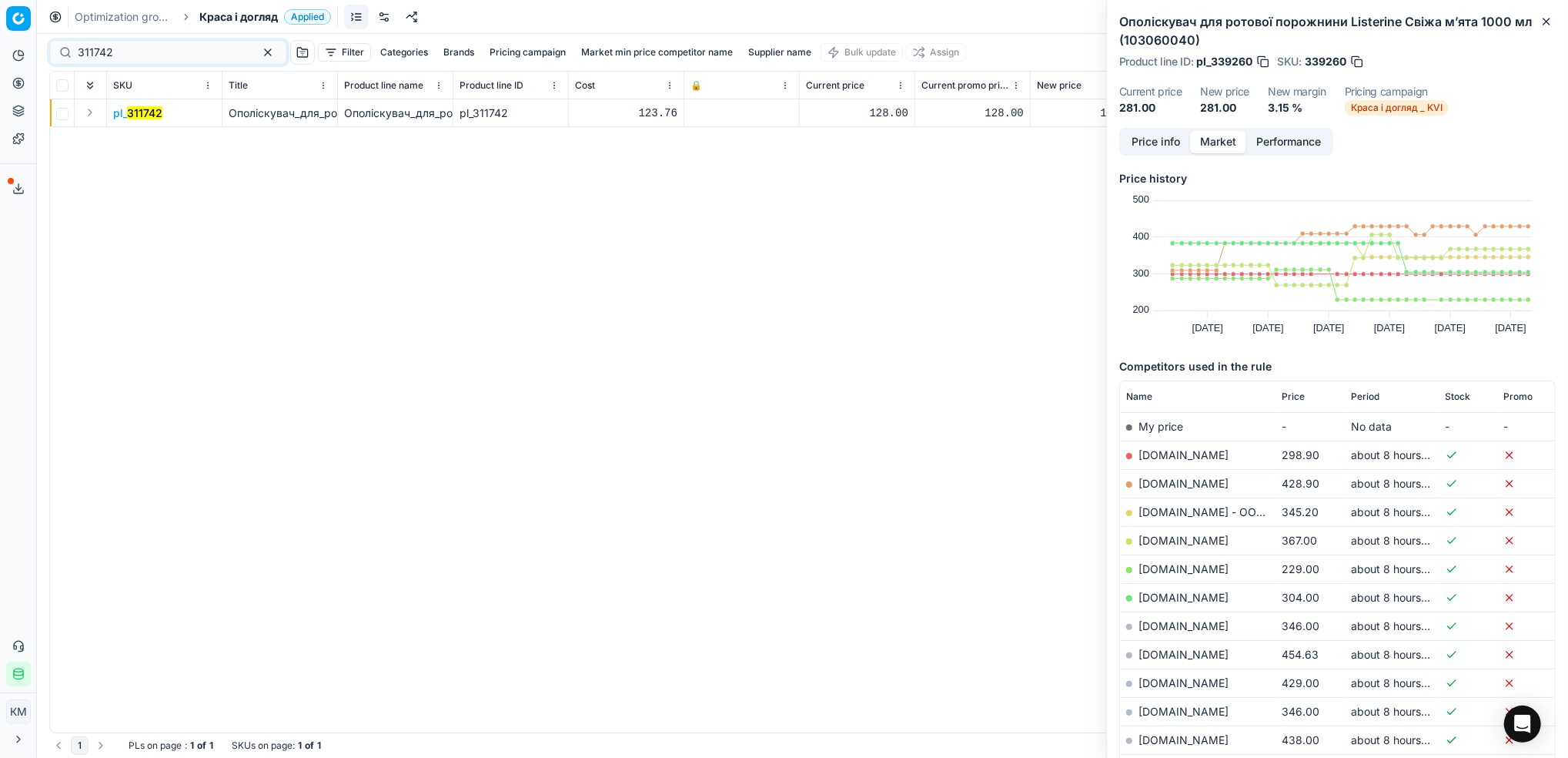
click at [153, 112] on mark "311742" at bounding box center [144, 113] width 36 height 13
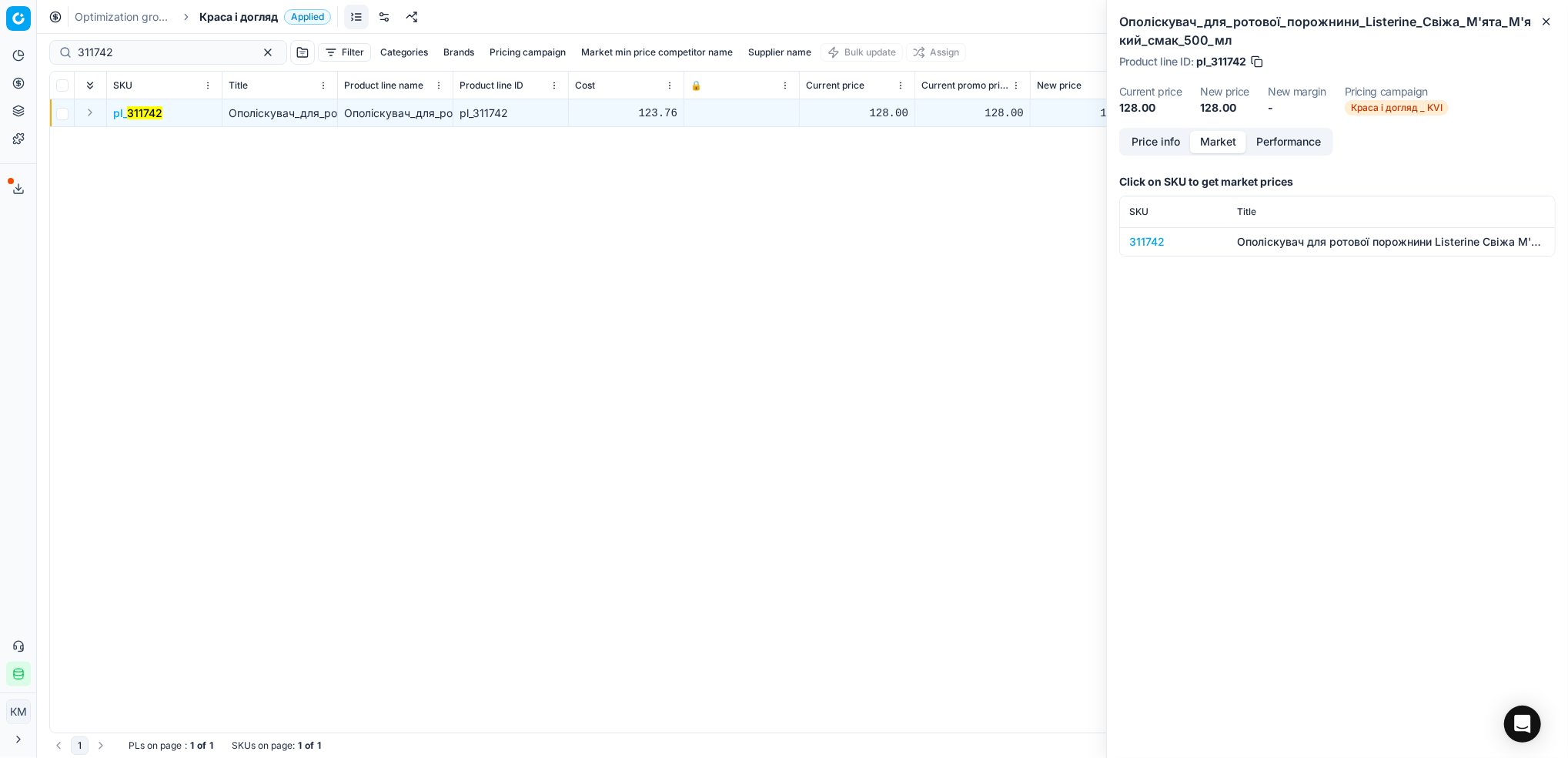
click at [1150, 244] on div "311742" at bounding box center [1174, 242] width 89 height 16
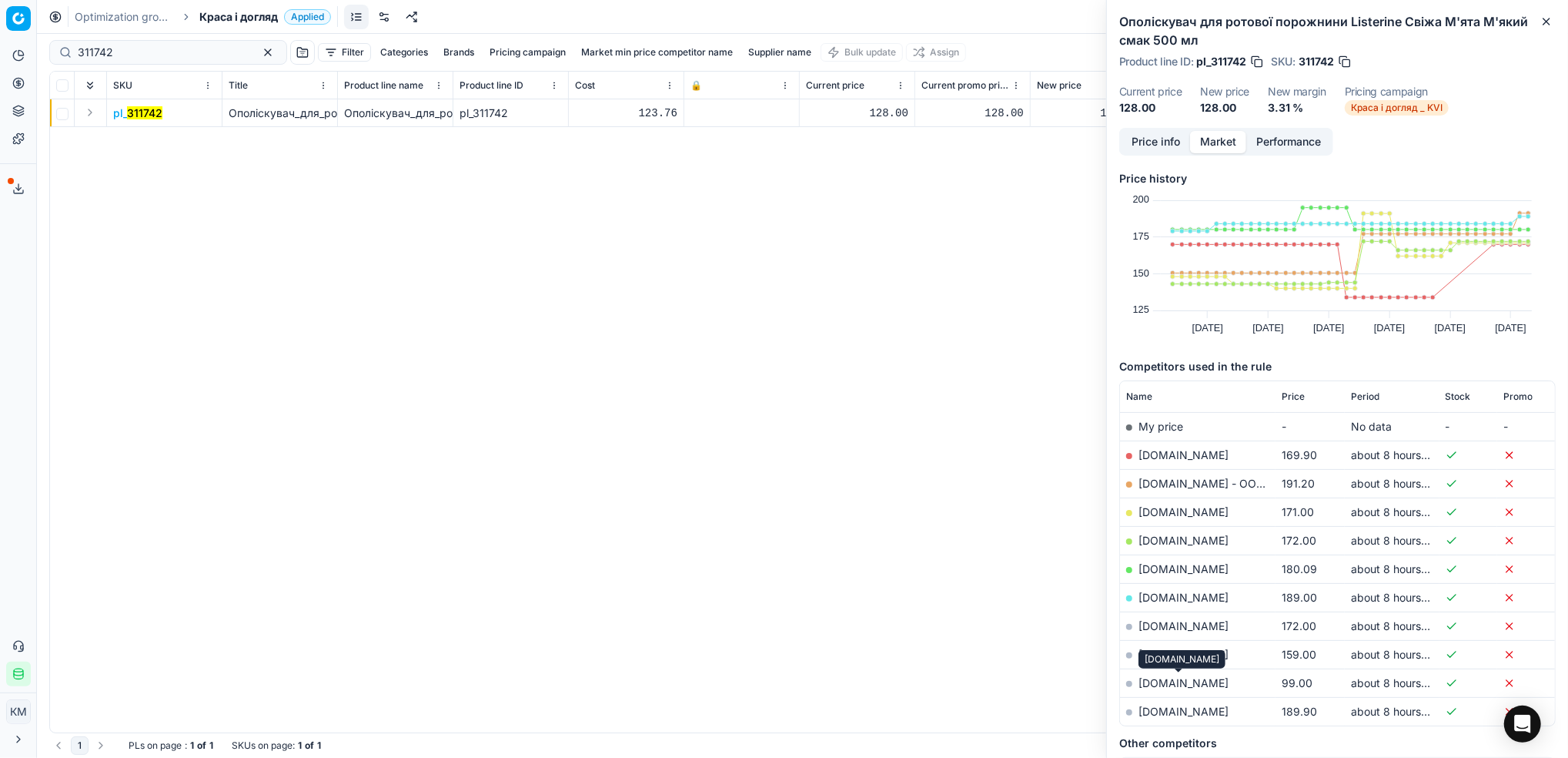
click at [1191, 681] on link "[DOMAIN_NAME]" at bounding box center [1183, 683] width 90 height 13
click at [57, 57] on body "Pricing platform Analytics Pricing Product portfolio Templates Export service 7…" at bounding box center [784, 379] width 1568 height 758
paste input "66029"
click at [387, 234] on div "pl_ 311742 Ополіскувач_для_ротової_порожнини_Listerine_Свіжа_М'ята_М'який_смак_…" at bounding box center [802, 416] width 1505 height 633
click at [134, 119] on mark "66029" at bounding box center [144, 113] width 35 height 13
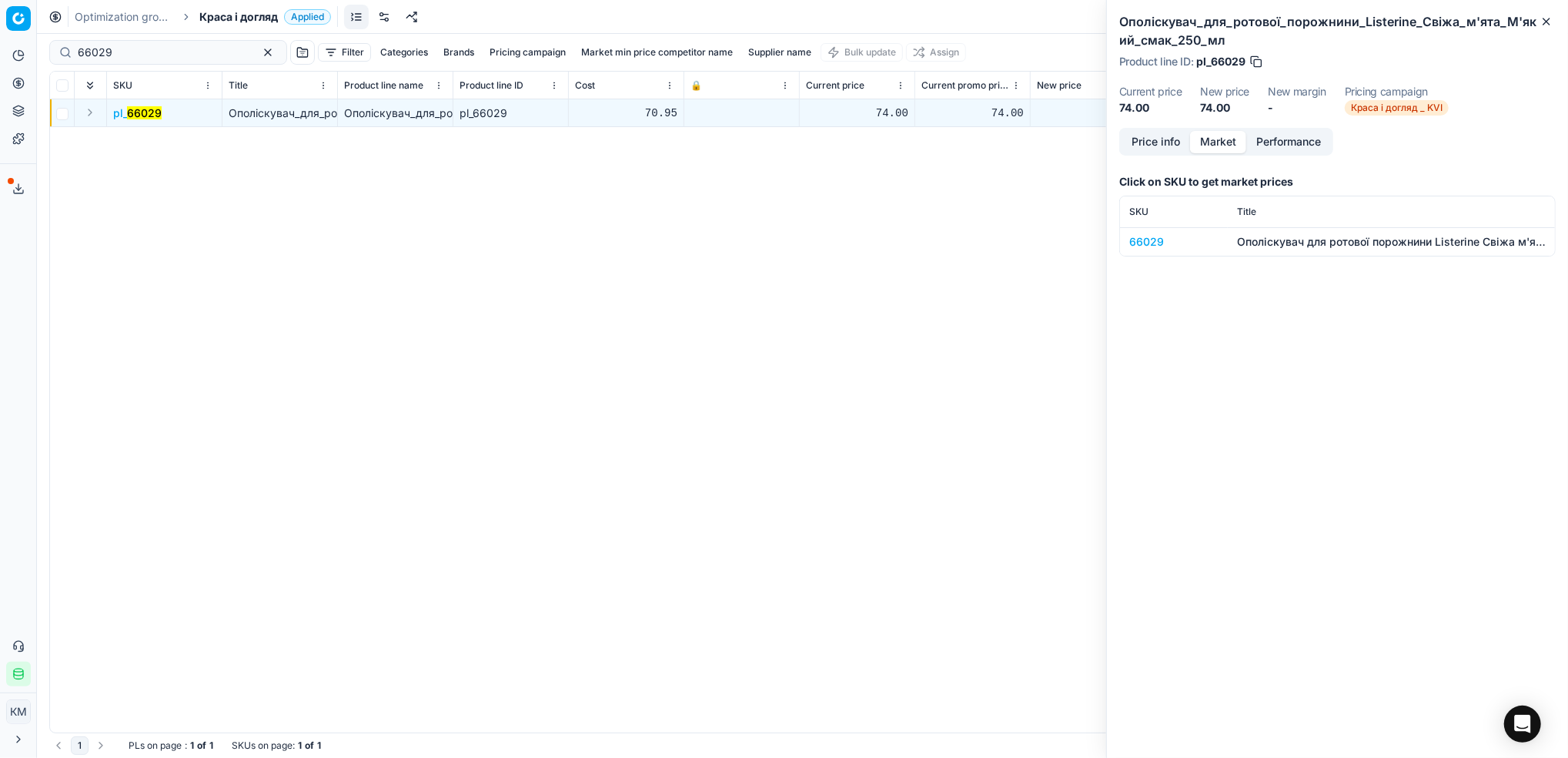
click at [1154, 248] on div "66029" at bounding box center [1174, 242] width 89 height 16
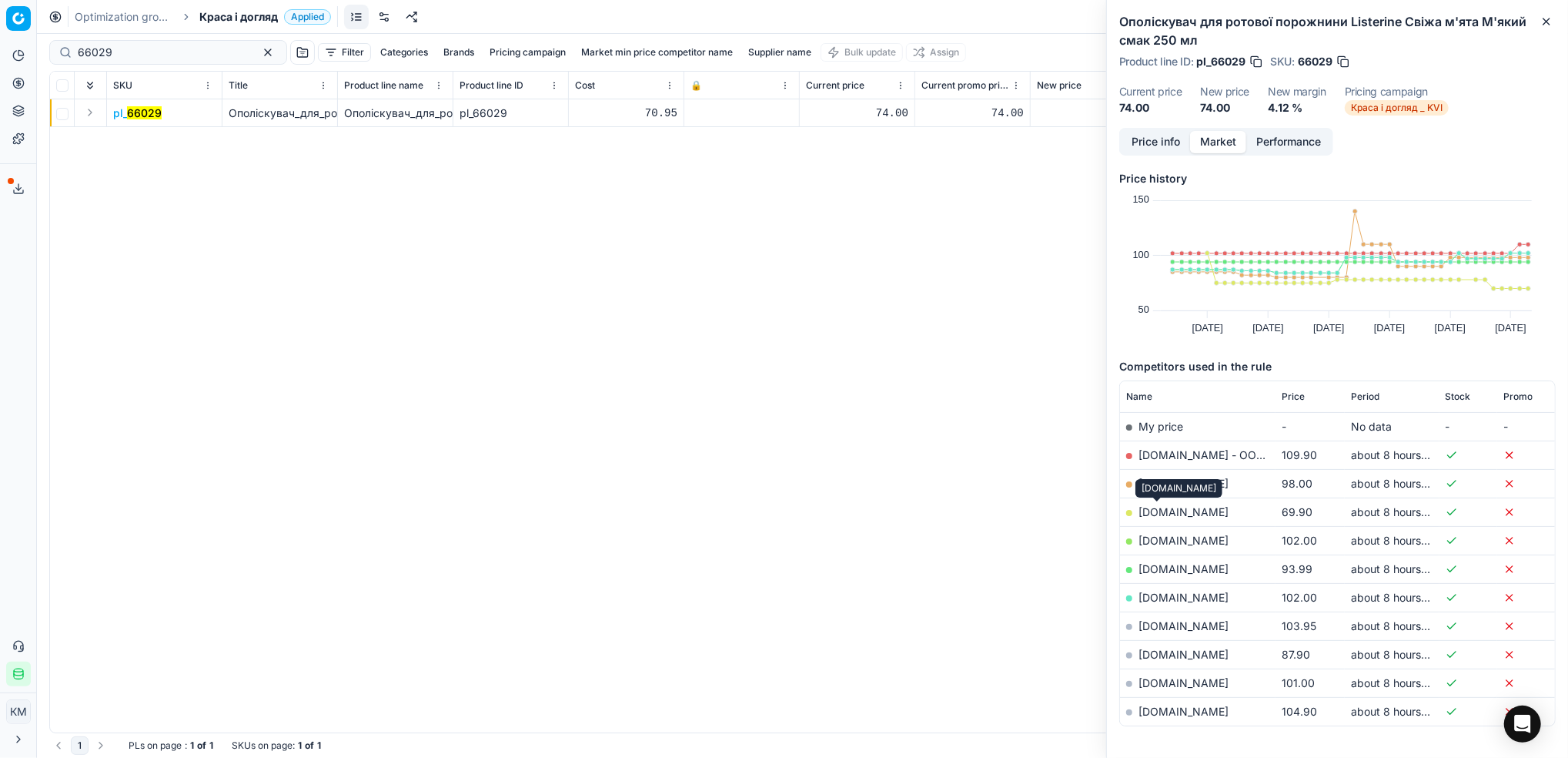
click at [1166, 513] on link "[DOMAIN_NAME]" at bounding box center [1183, 512] width 90 height 13
drag, startPoint x: 111, startPoint y: 58, endPoint x: 22, endPoint y: 50, distance: 89.4
click at [22, 51] on div "Pricing platform Analytics Pricing Product portfolio Templates Export service 7…" at bounding box center [784, 379] width 1568 height 758
paste input "117451"
click at [137, 113] on mark "117451" at bounding box center [142, 113] width 32 height 13
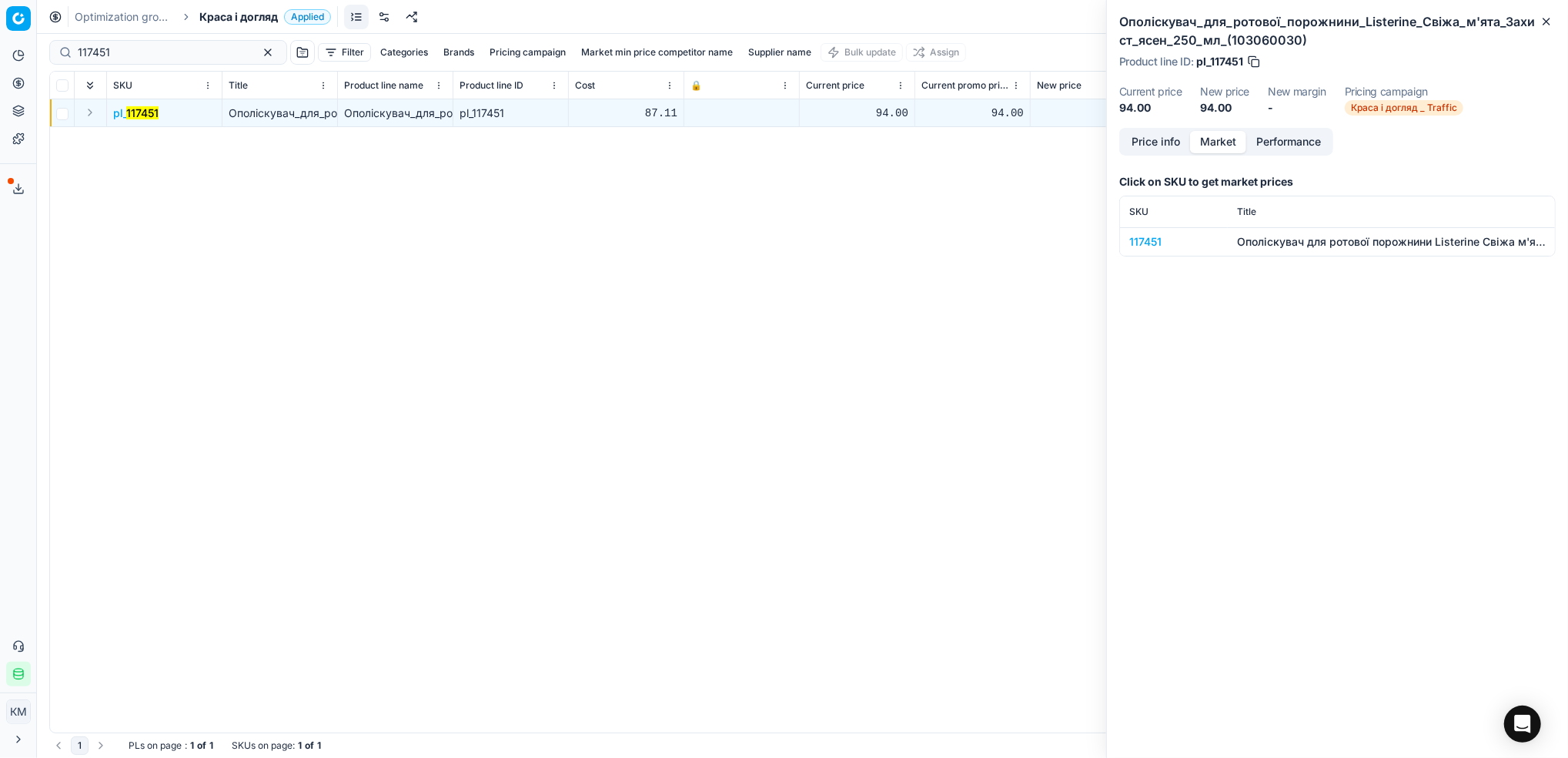
click at [1150, 241] on div "117451" at bounding box center [1174, 242] width 89 height 16
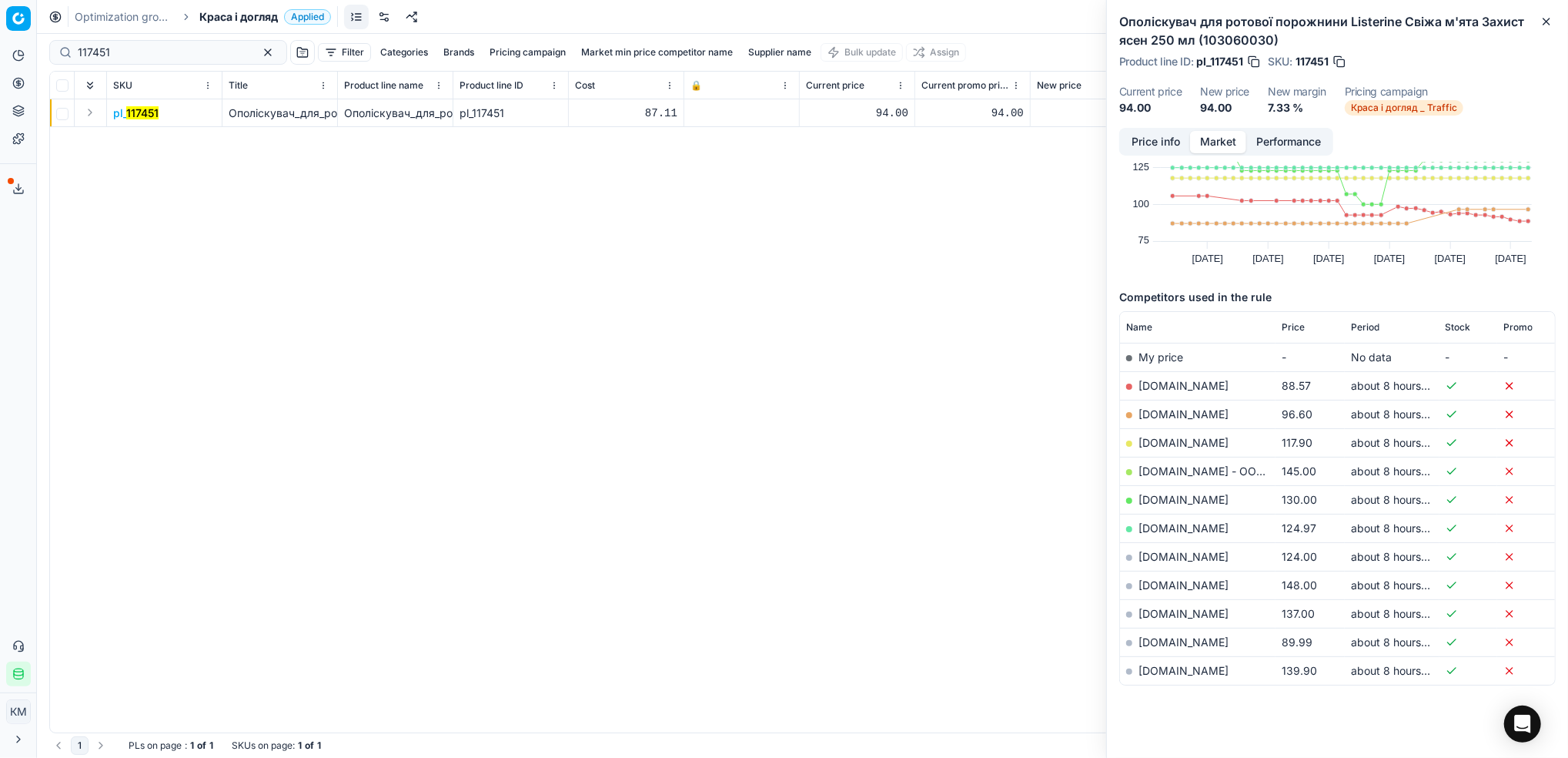
scroll to position [89, 0]
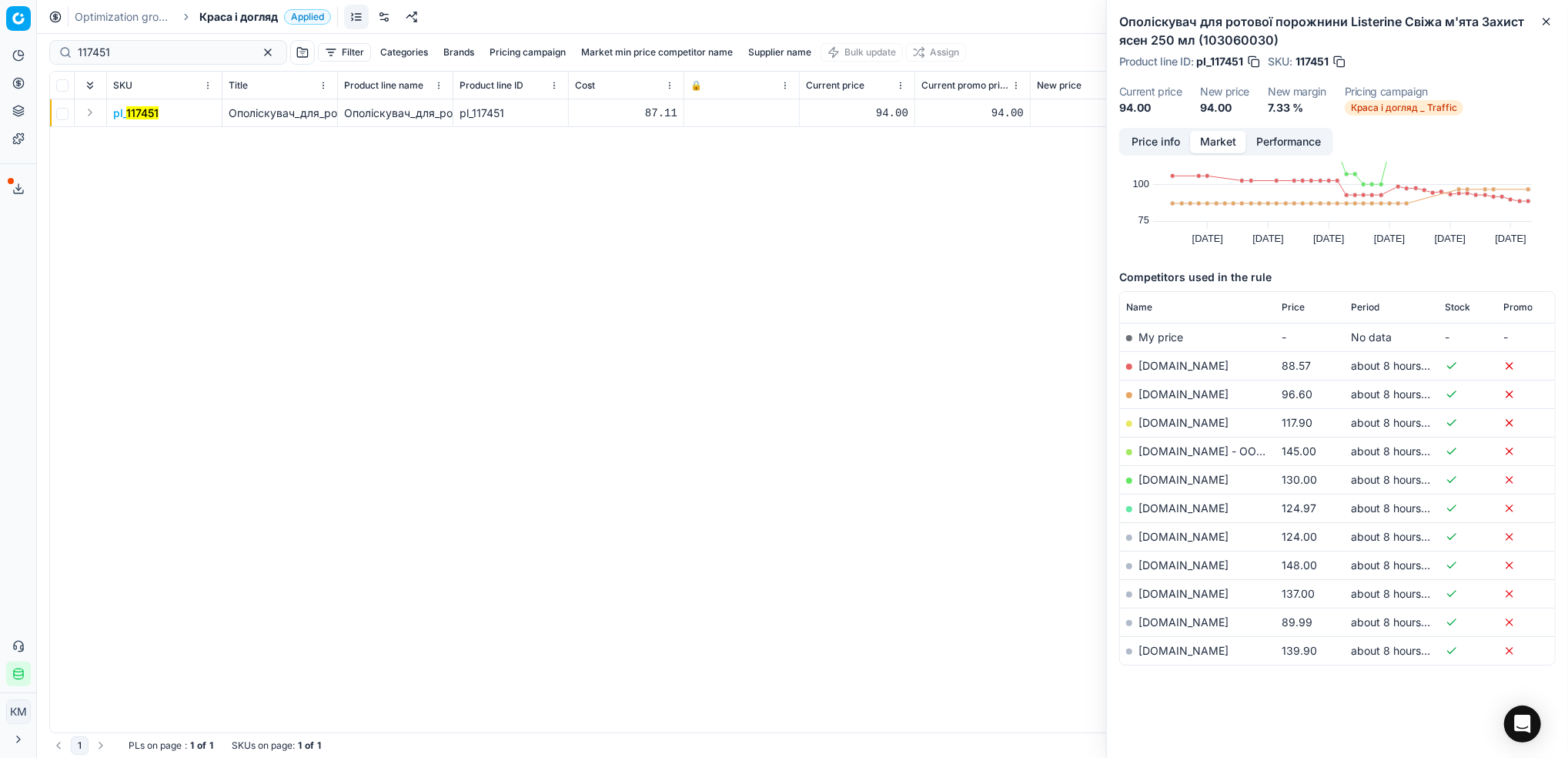
click at [1008, 466] on div "pl_ 117451 Ополіскувач_для_ротової_порожнини_Listerine_Свіжа_м'ята_Захист_ясен_…" at bounding box center [802, 416] width 1505 height 633
click at [996, 496] on div "pl_ 117451 Ополіскувач_для_ротової_порожнини_Listerine_Свіжа_м'ята_Захист_ясен_…" at bounding box center [802, 416] width 1505 height 633
click at [1167, 626] on link "[DOMAIN_NAME]" at bounding box center [1183, 622] width 90 height 13
drag, startPoint x: 142, startPoint y: 47, endPoint x: 18, endPoint y: 37, distance: 124.4
click at [7, 44] on div "Pricing platform Analytics Pricing Product portfolio Templates Export service 7…" at bounding box center [784, 379] width 1568 height 758
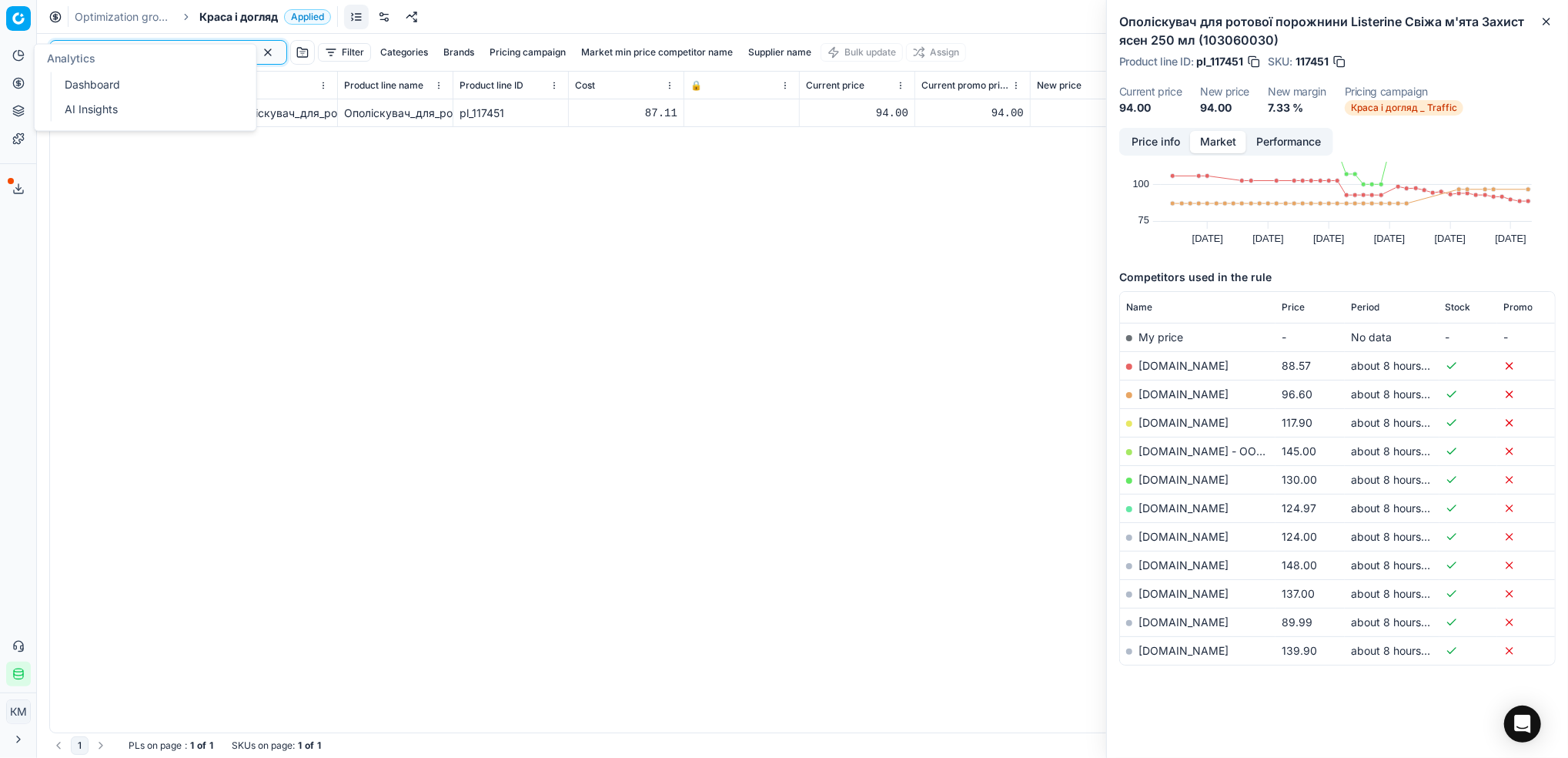
paste input "335254"
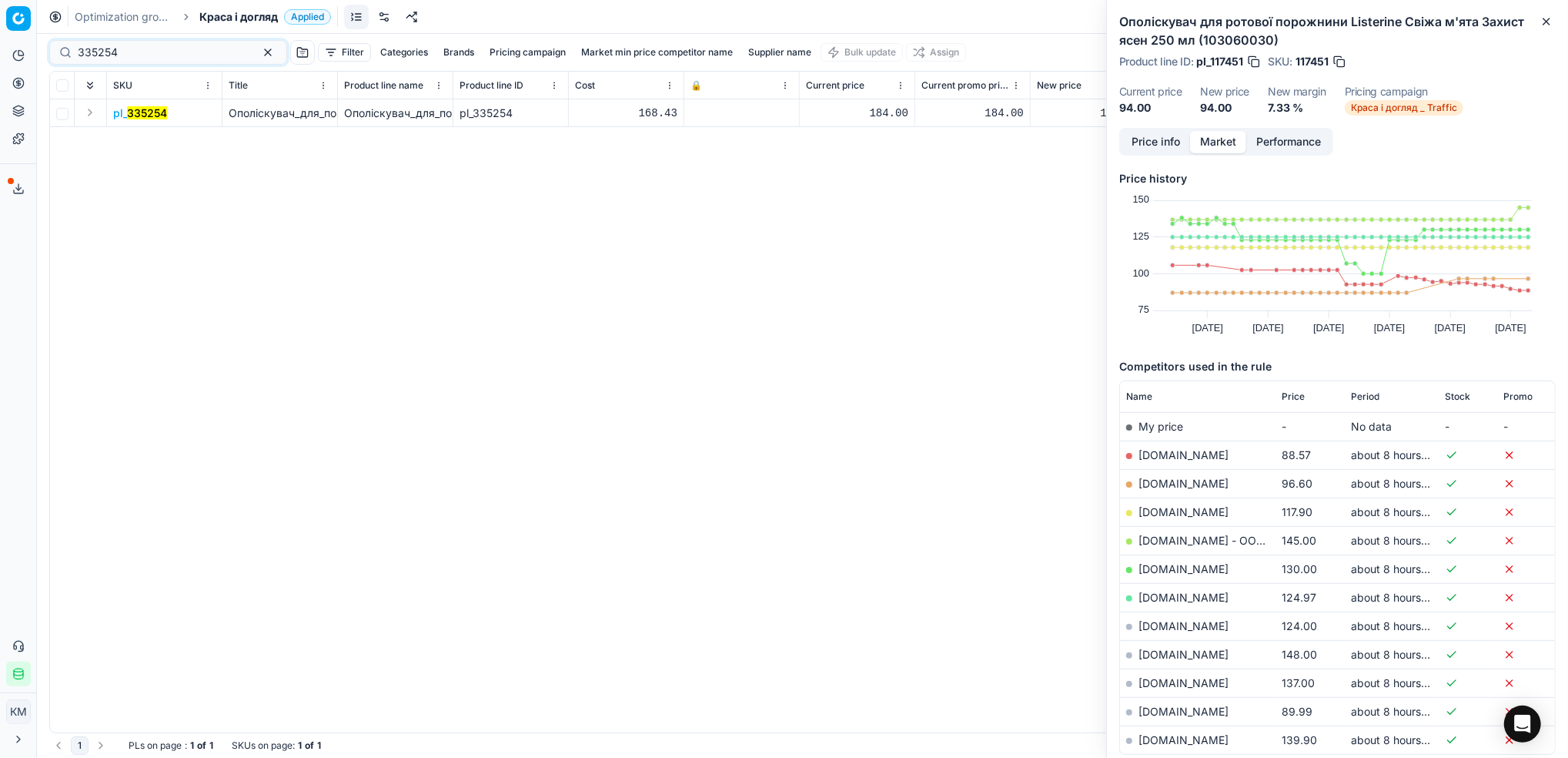
click at [127, 114] on mark "335254" at bounding box center [147, 113] width 40 height 13
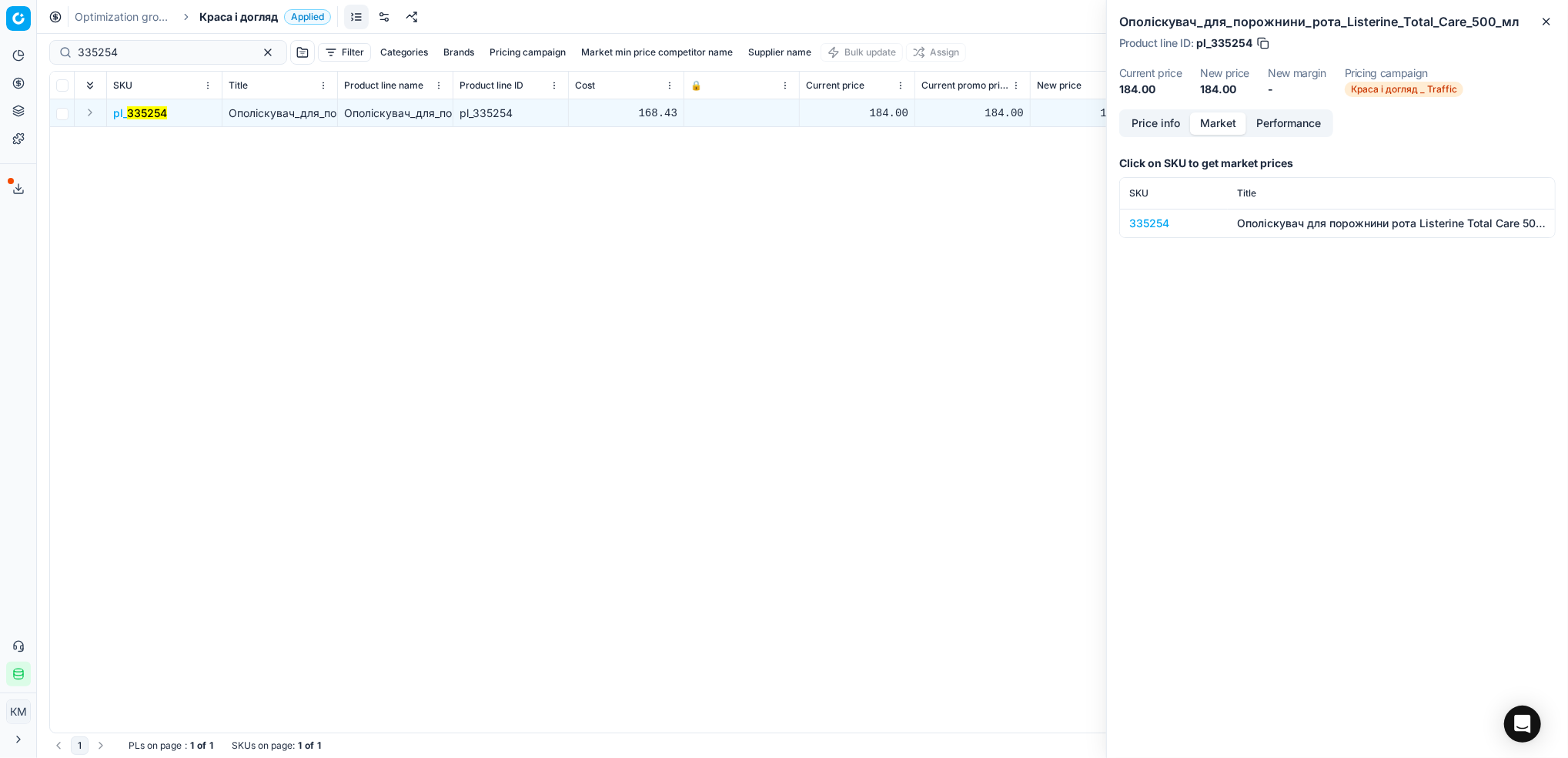
click at [1140, 222] on div "335254" at bounding box center [1174, 223] width 89 height 16
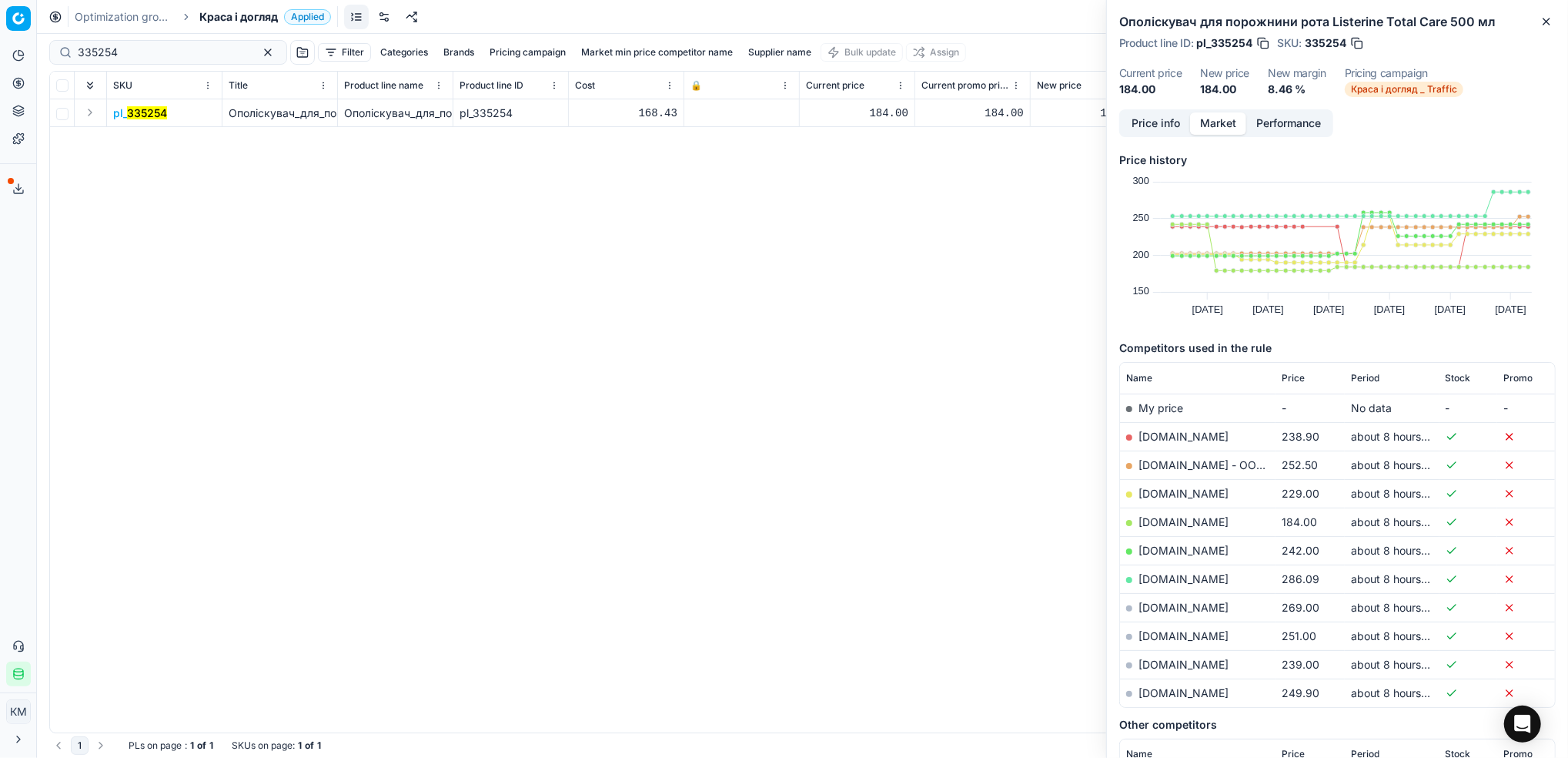
click at [1167, 524] on link "[DOMAIN_NAME]" at bounding box center [1183, 522] width 90 height 13
drag, startPoint x: 150, startPoint y: 54, endPoint x: 410, endPoint y: 34, distance: 260.8
click at [0, 37] on html "Pricing platform Analytics Pricing Product portfolio Templates Export service 7…" at bounding box center [784, 379] width 1568 height 758
paste input "27730"
type input "277304"
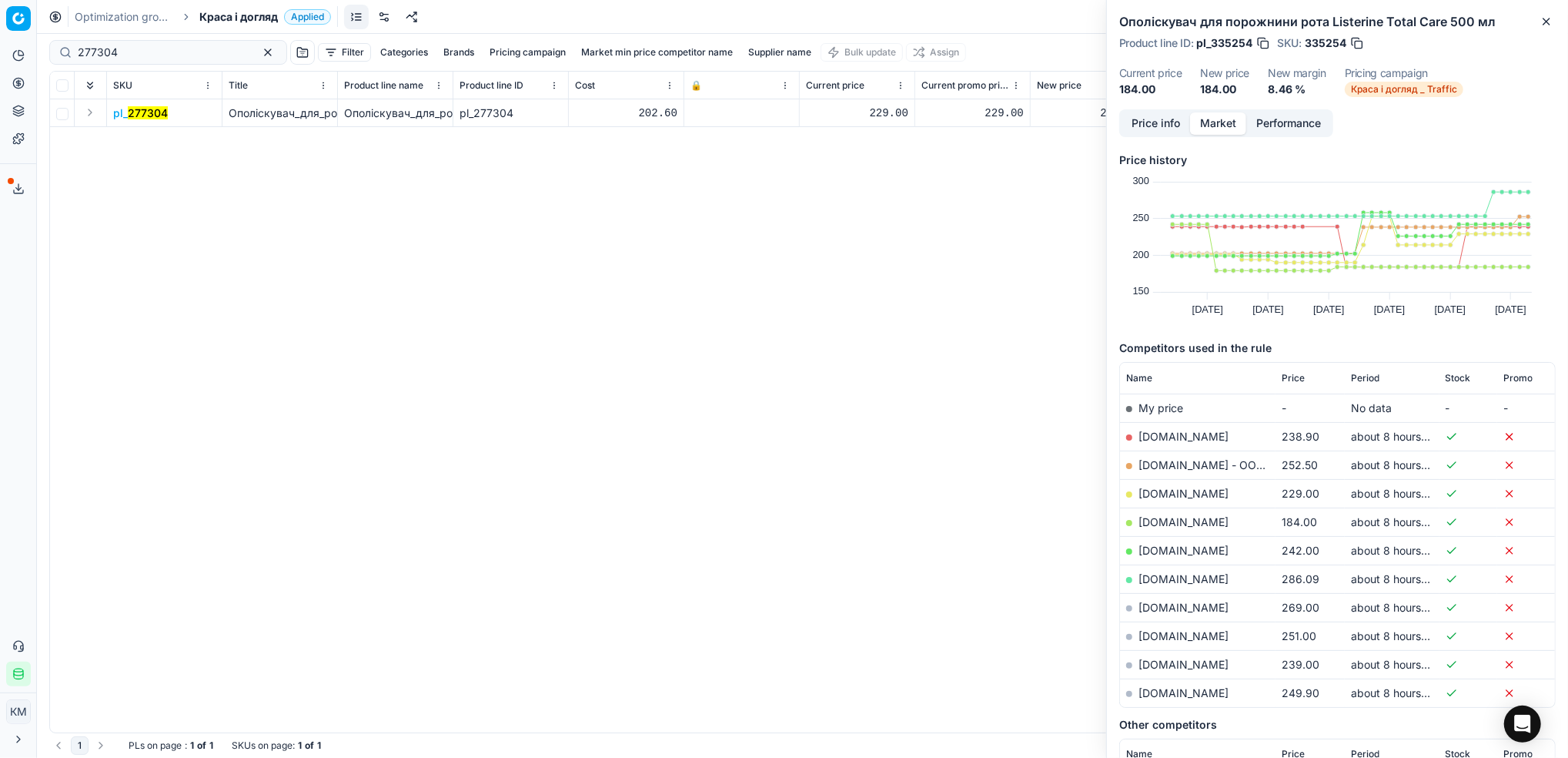
click at [154, 114] on mark "277304" at bounding box center [148, 113] width 40 height 13
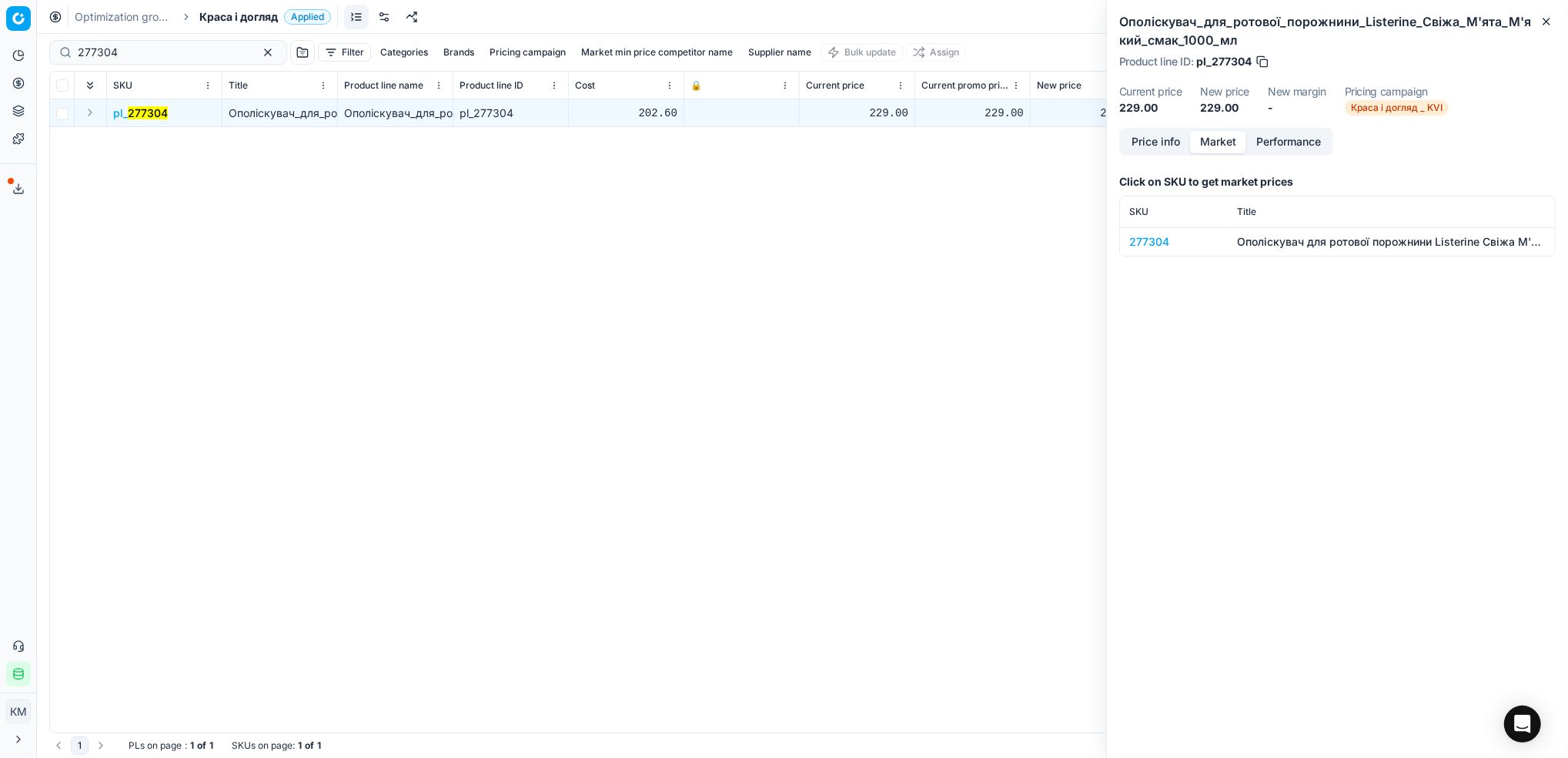
click at [1155, 241] on div "277304" at bounding box center [1174, 242] width 89 height 16
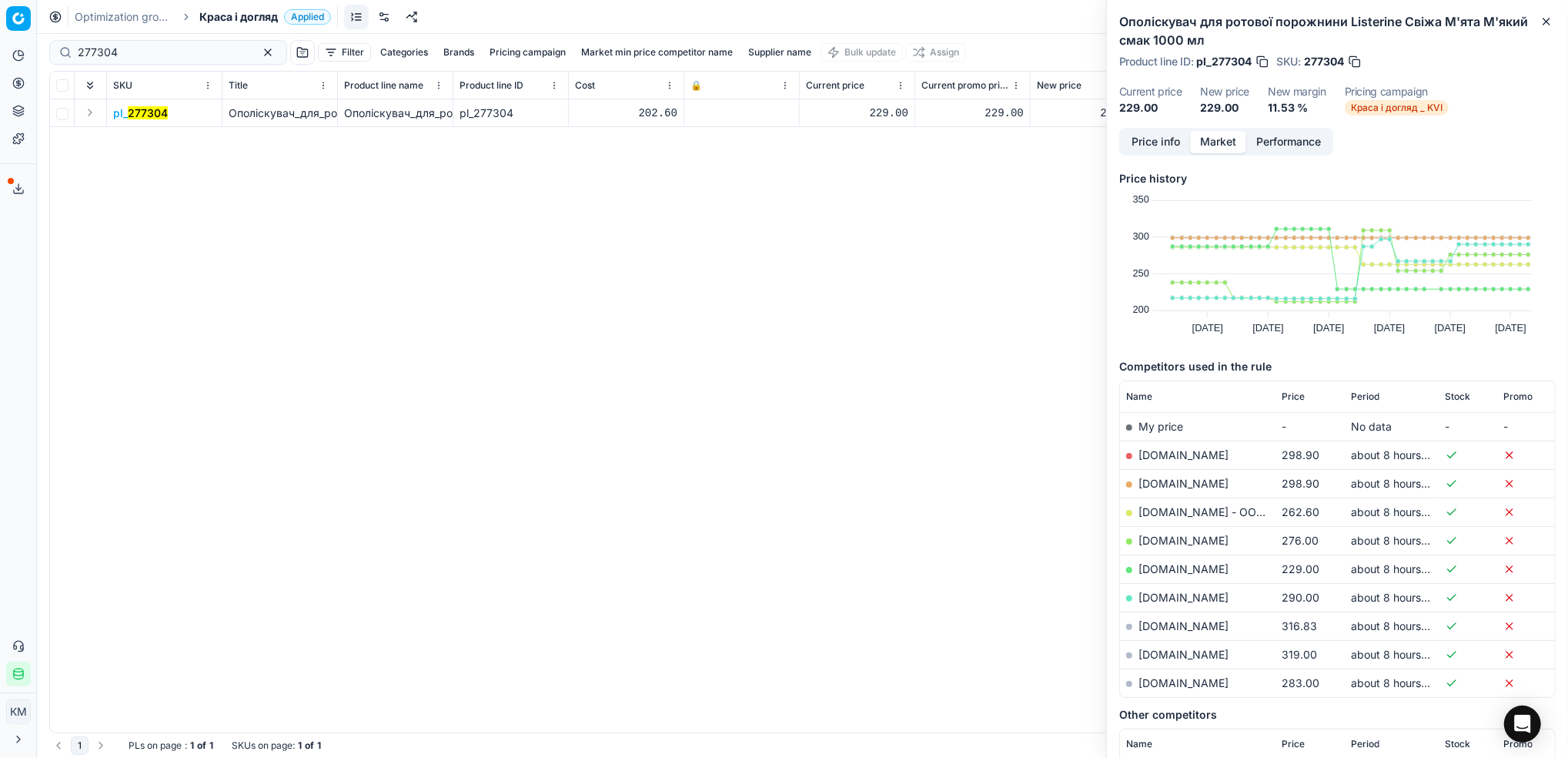
click at [1166, 570] on link "[DOMAIN_NAME]" at bounding box center [1183, 569] width 90 height 13
